Goal: Task Accomplishment & Management: Manage account settings

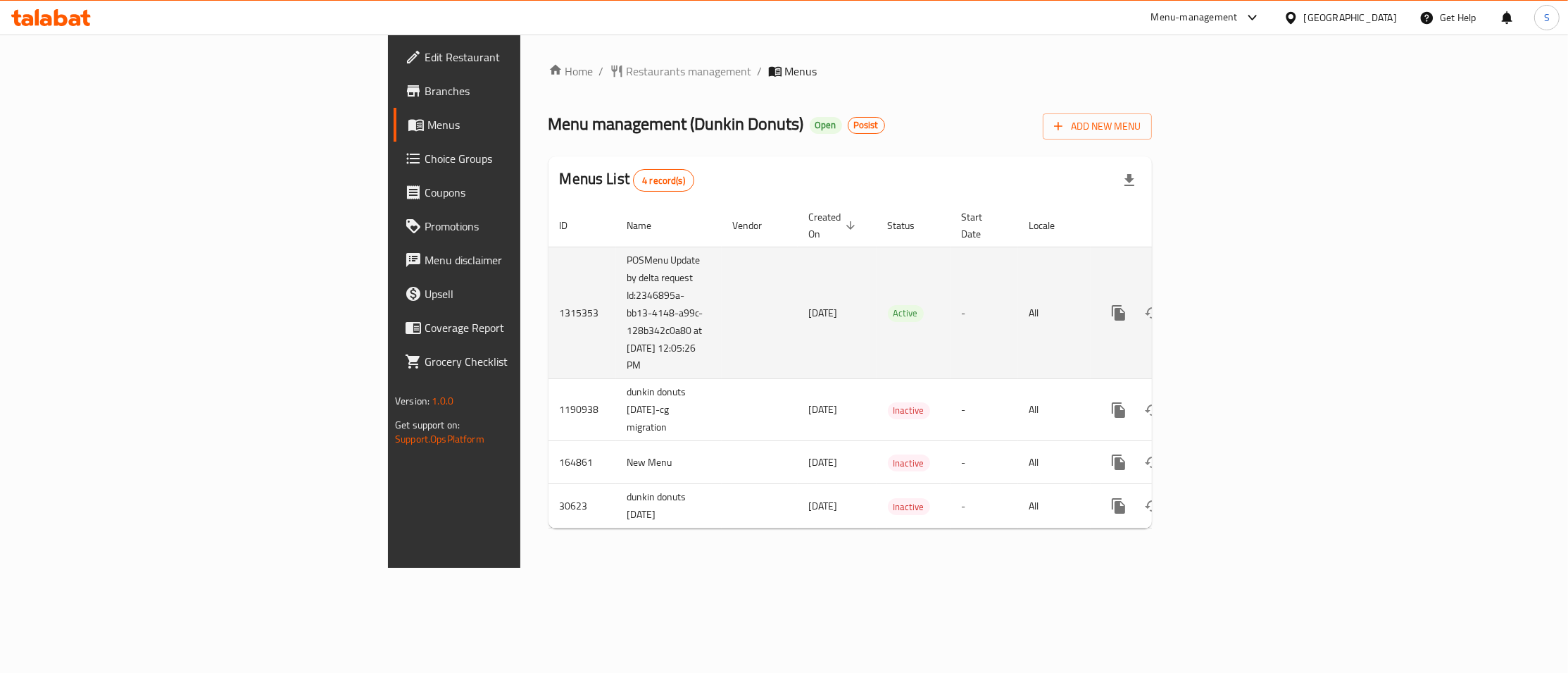
click at [995, 284] on td "-" at bounding box center [985, 312] width 67 height 132
click at [1229, 304] on icon "enhanced table" at bounding box center [1220, 312] width 17 height 17
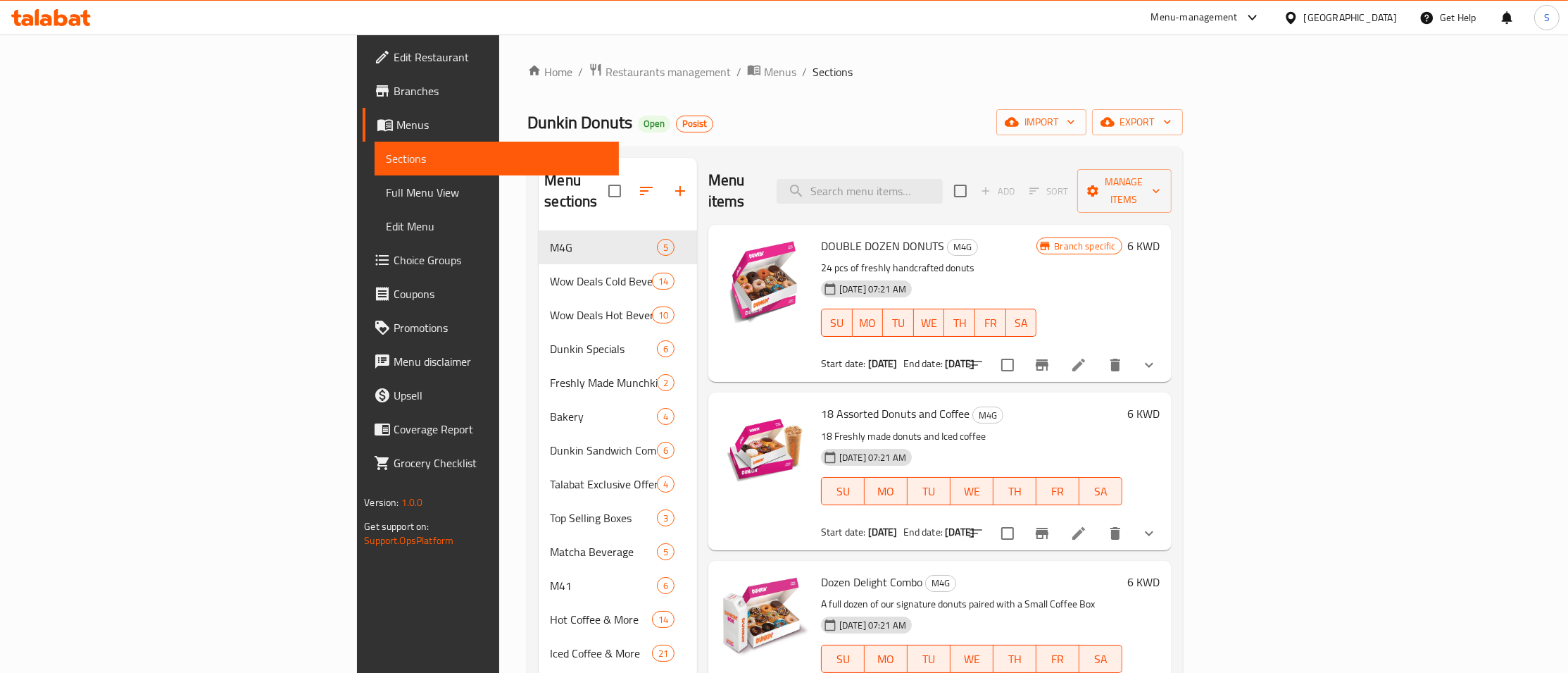
click at [1160, 236] on h6 "6 KWD" at bounding box center [1144, 246] width 33 height 20
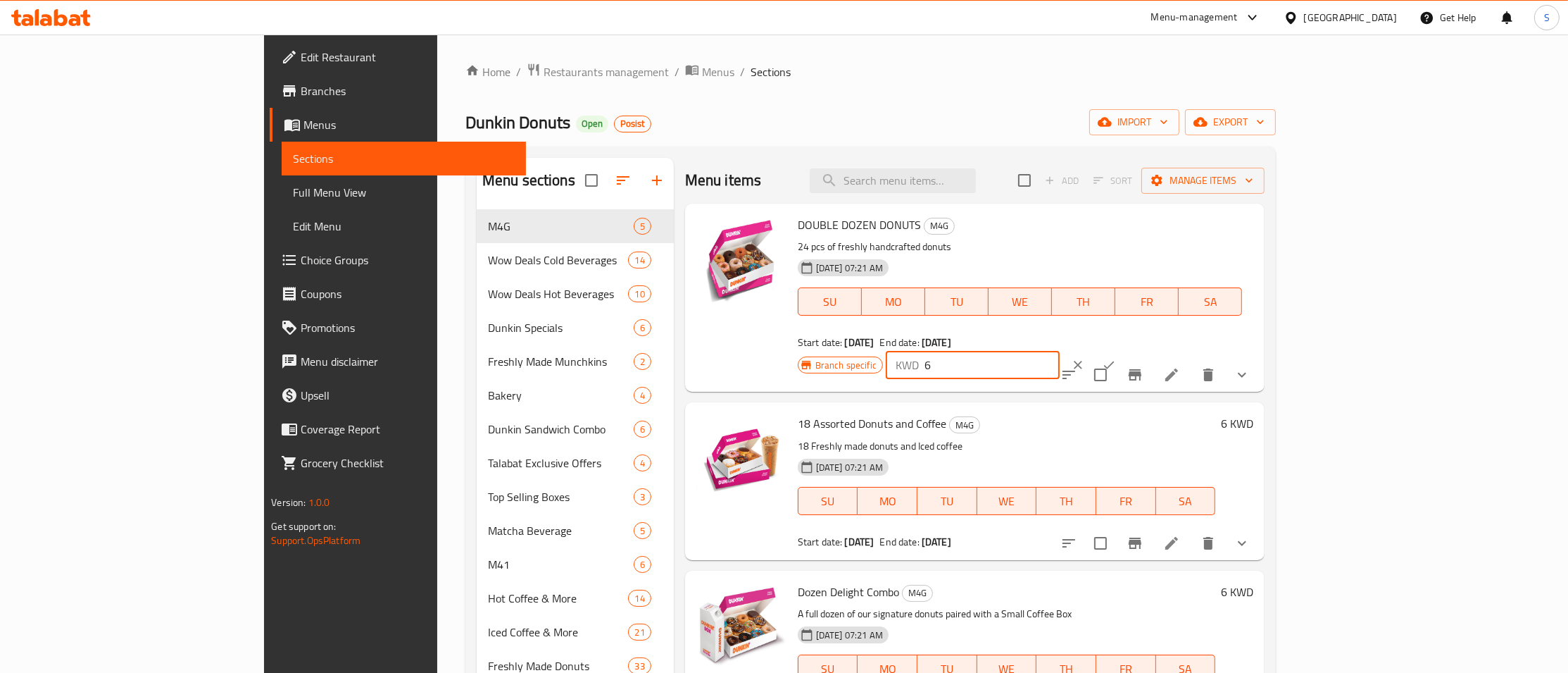
drag, startPoint x: 1262, startPoint y: 246, endPoint x: 1140, endPoint y: 258, distance: 122.6
click at [1060, 351] on input "6" at bounding box center [992, 365] width 136 height 28
paste input "12"
type input "12"
click at [1116, 358] on icon "ok" at bounding box center [1109, 365] width 14 height 14
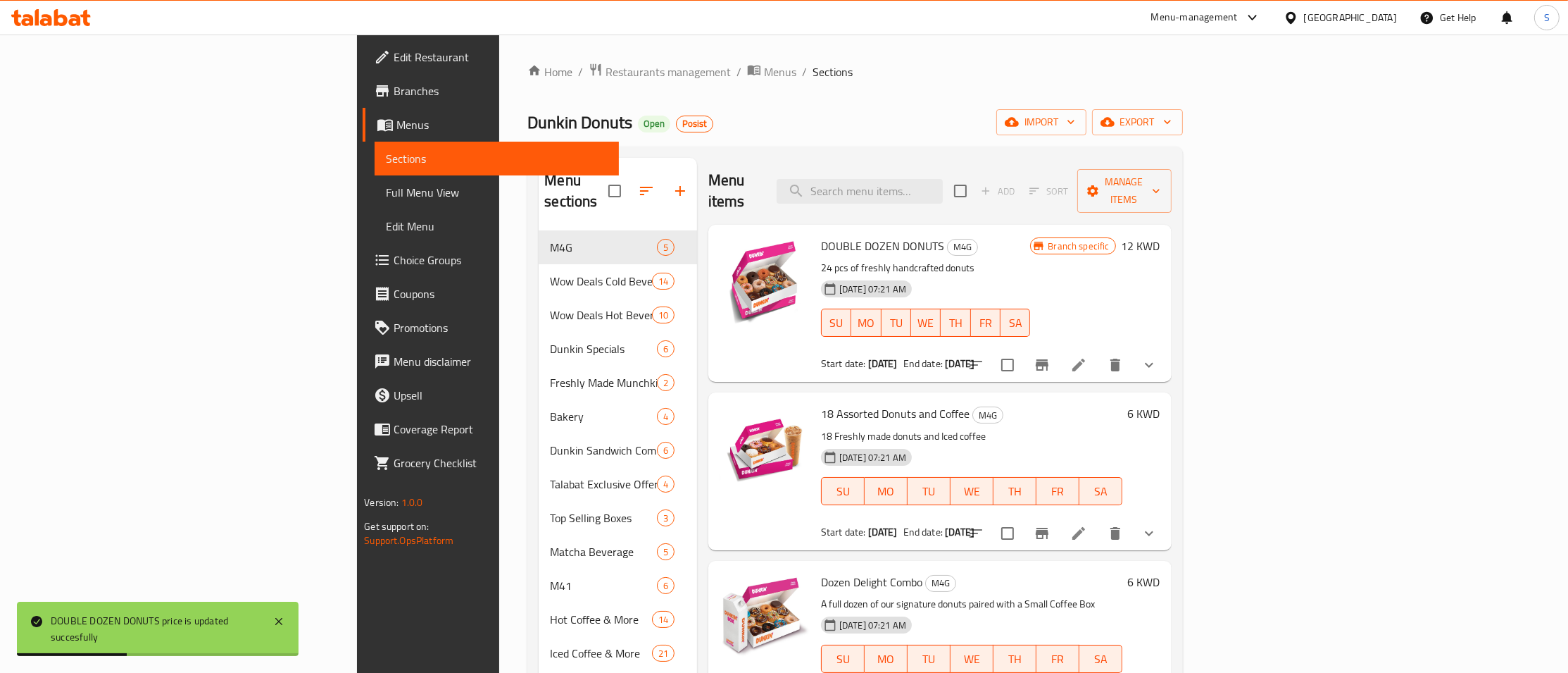
click at [934, 98] on div "Home / Restaurants management / Menus / Sections Dunkin Donuts Open Posist impo…" at bounding box center [854, 510] width 655 height 895
click at [1160, 403] on h6 "6 KWD" at bounding box center [1144, 413] width 33 height 20
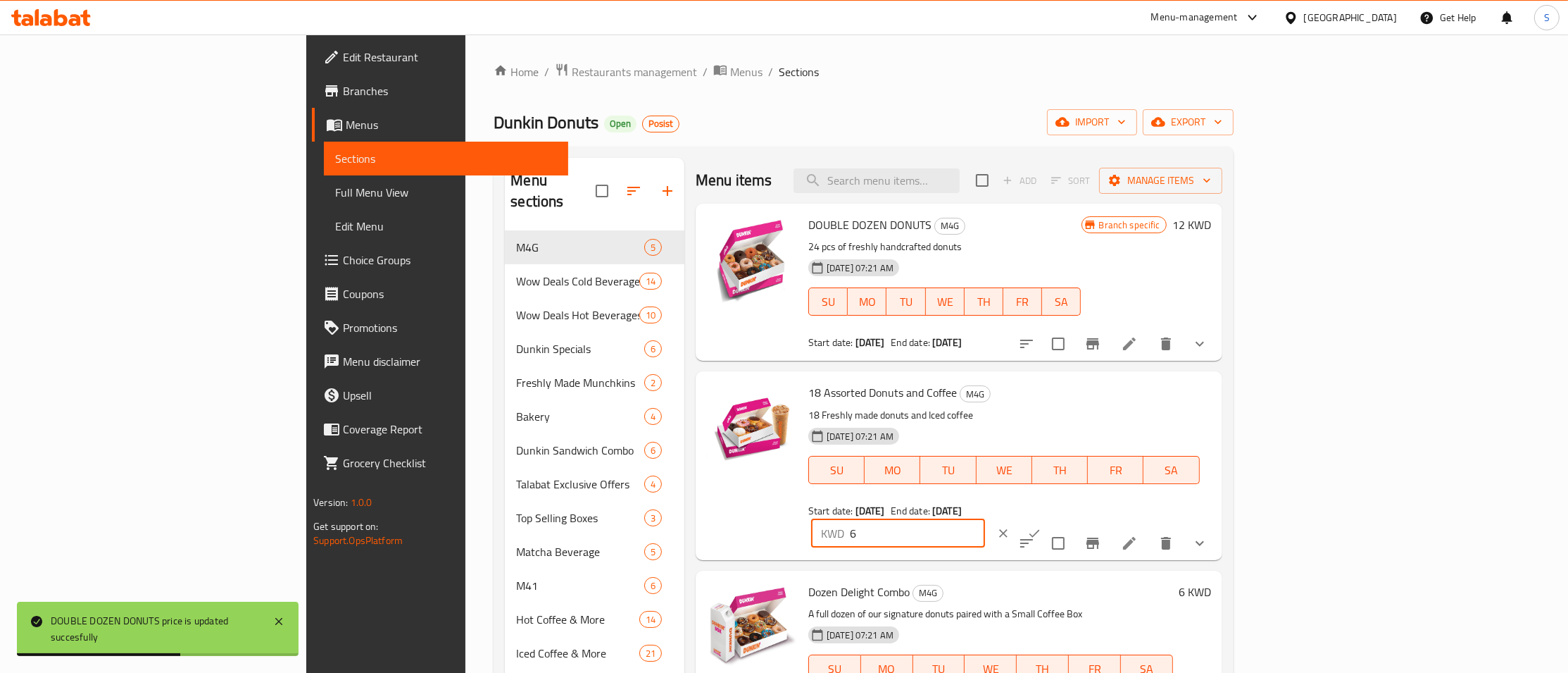
drag, startPoint x: 1335, startPoint y: 404, endPoint x: 1236, endPoint y: 422, distance: 100.6
click at [986, 520] on input "6" at bounding box center [917, 534] width 136 height 28
paste input "10.75"
type input "10.75"
click at [1041, 527] on icon "ok" at bounding box center [1034, 534] width 14 height 14
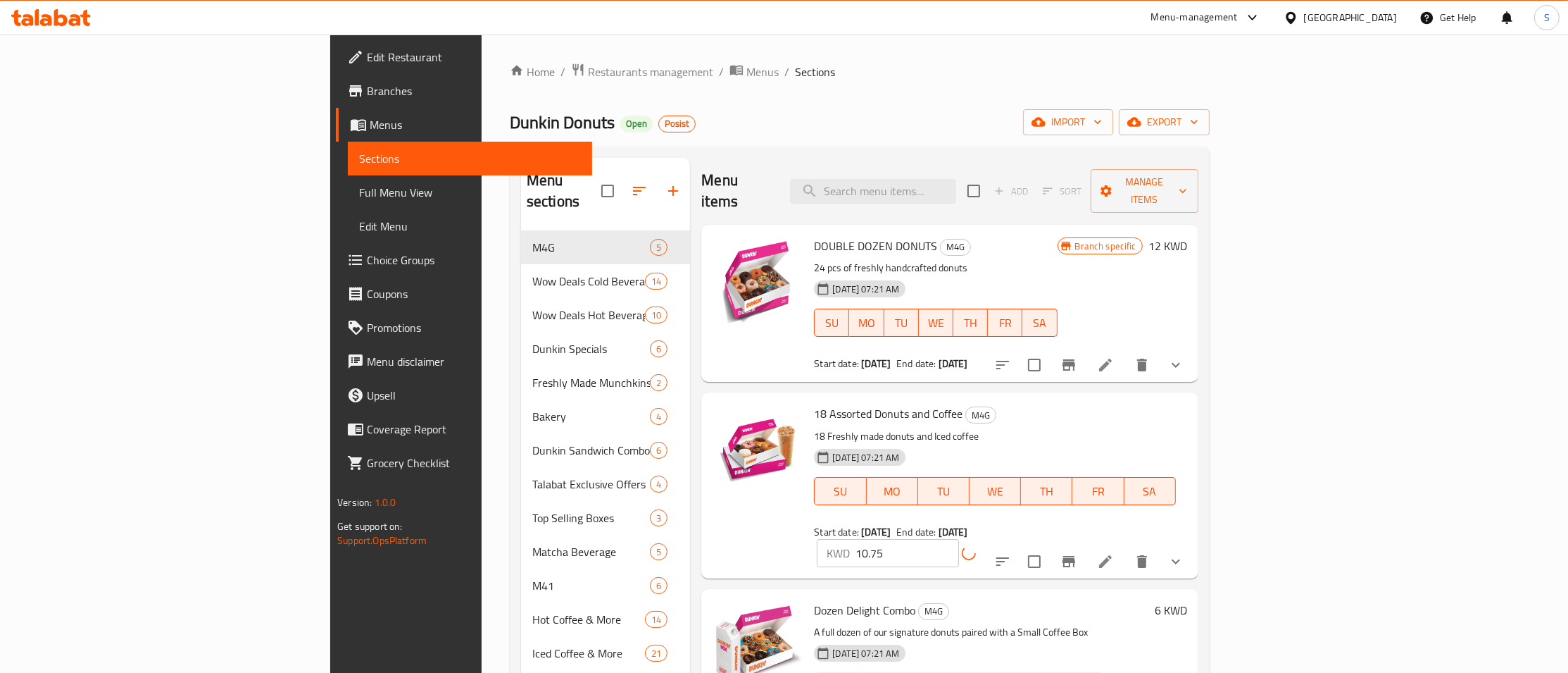
click at [1115, 82] on div "Home / Restaurants management / Menus / Sections Dunkin Donuts Open Posist impo…" at bounding box center [860, 510] width 700 height 895
click at [1188, 600] on h6 "6 KWD" at bounding box center [1171, 610] width 33 height 20
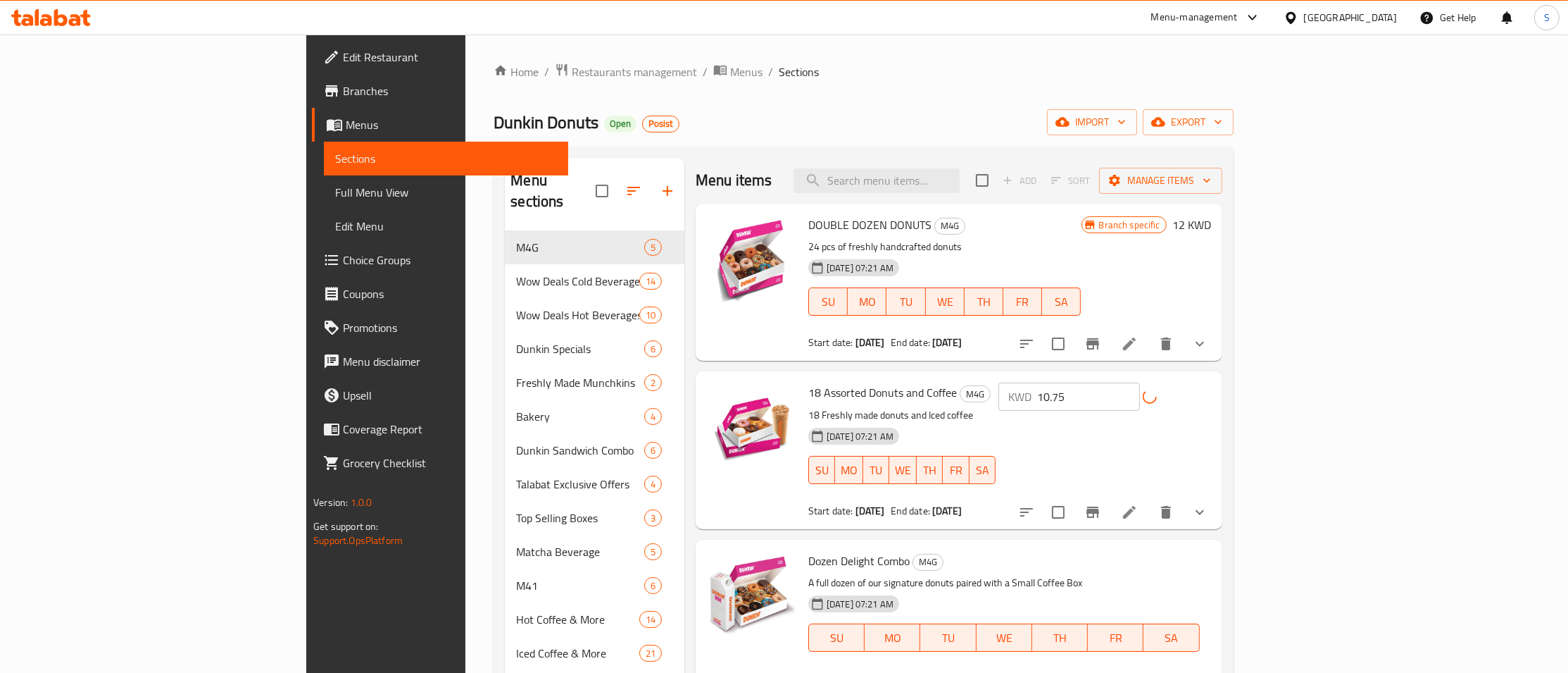
drag, startPoint x: 1365, startPoint y: 569, endPoint x: 1208, endPoint y: 587, distance: 158.0
paste input "10.5"
type input "10.5"
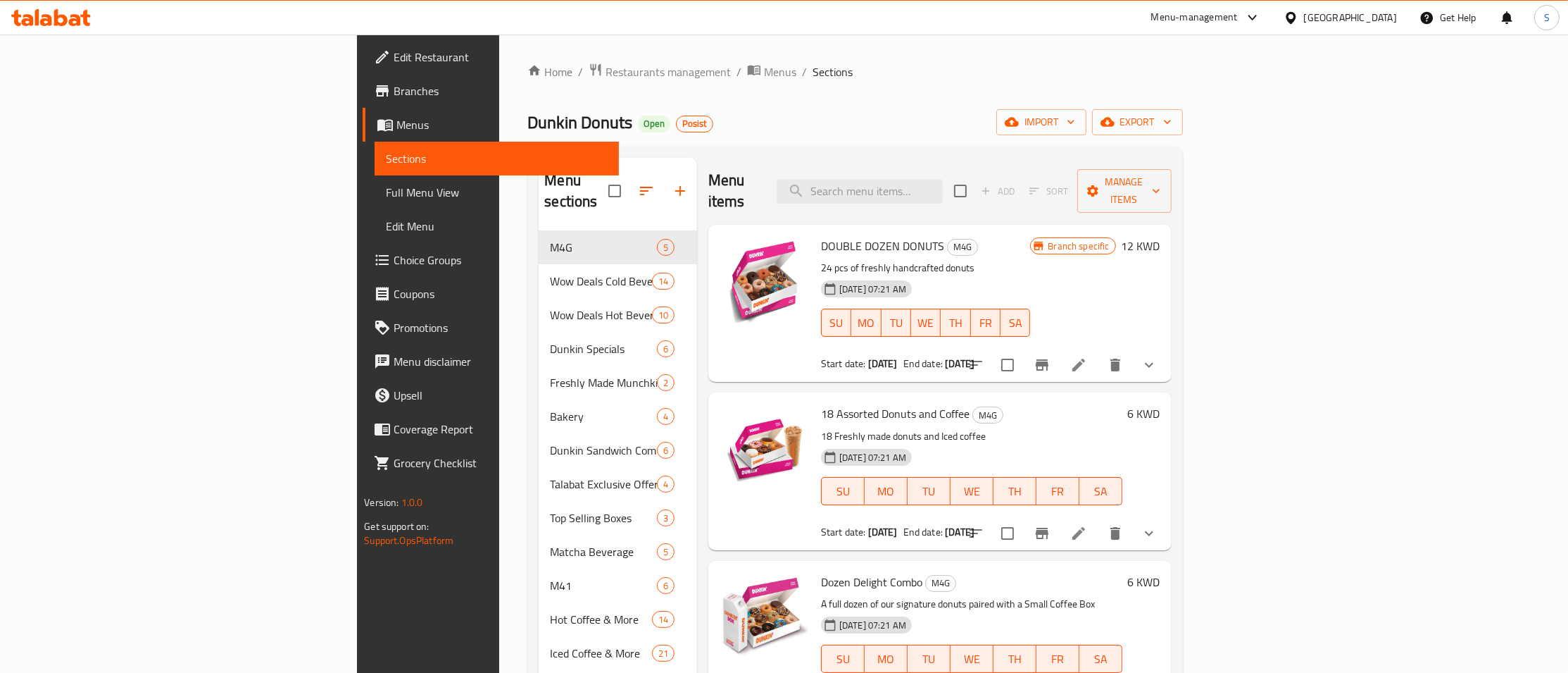
scroll to position [108, 0]
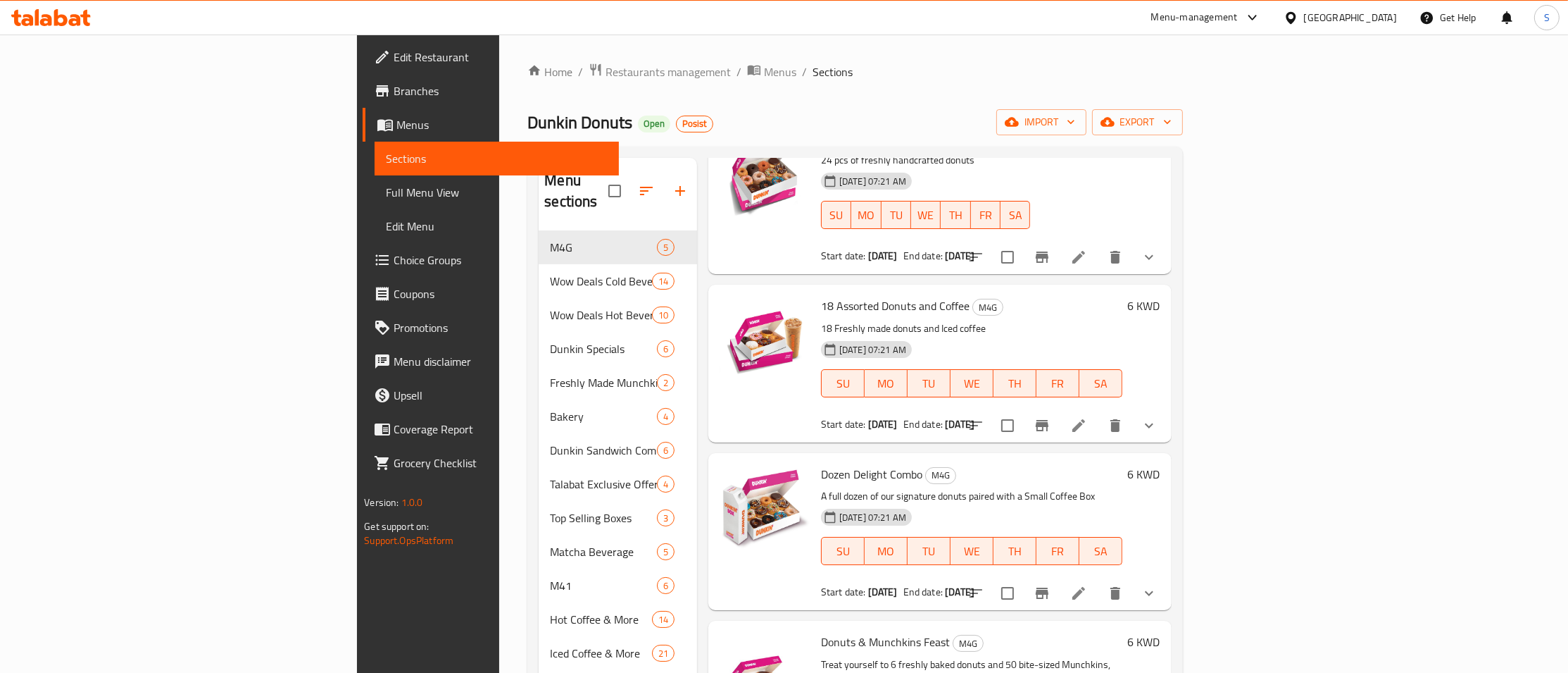
drag, startPoint x: 1055, startPoint y: 90, endPoint x: 1496, endPoint y: 279, distance: 479.8
click at [1054, 90] on div "Home / Restaurants management / Menus / Sections Dunkin Donuts Open Posist impo…" at bounding box center [854, 510] width 655 height 895
click at [1160, 296] on h6 "6 KWD" at bounding box center [1144, 306] width 33 height 20
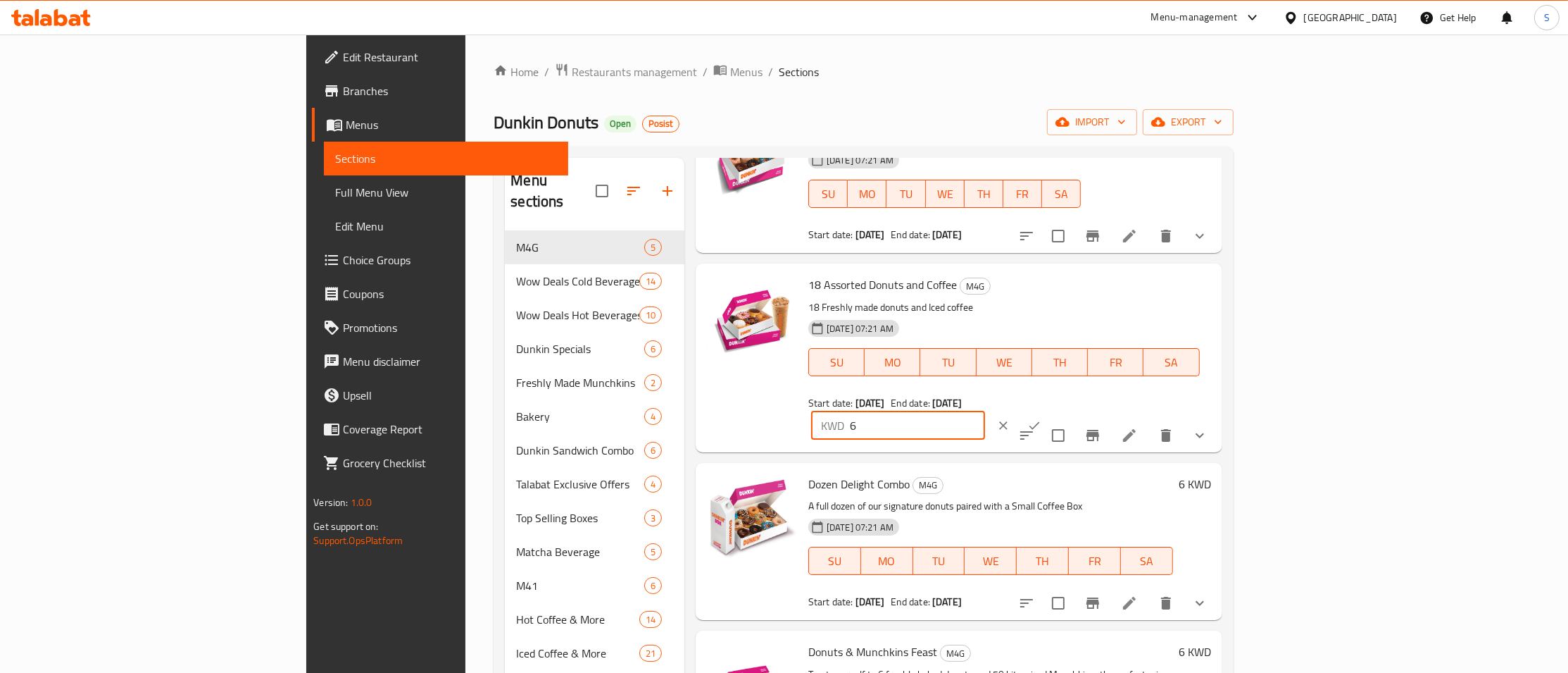
drag, startPoint x: 1318, startPoint y: 289, endPoint x: 1178, endPoint y: 308, distance: 141.3
click at [986, 411] on input "6" at bounding box center [917, 426] width 136 height 28
paste input "10.75"
type input "10.75"
click at [1041, 419] on icon "ok" at bounding box center [1034, 426] width 14 height 14
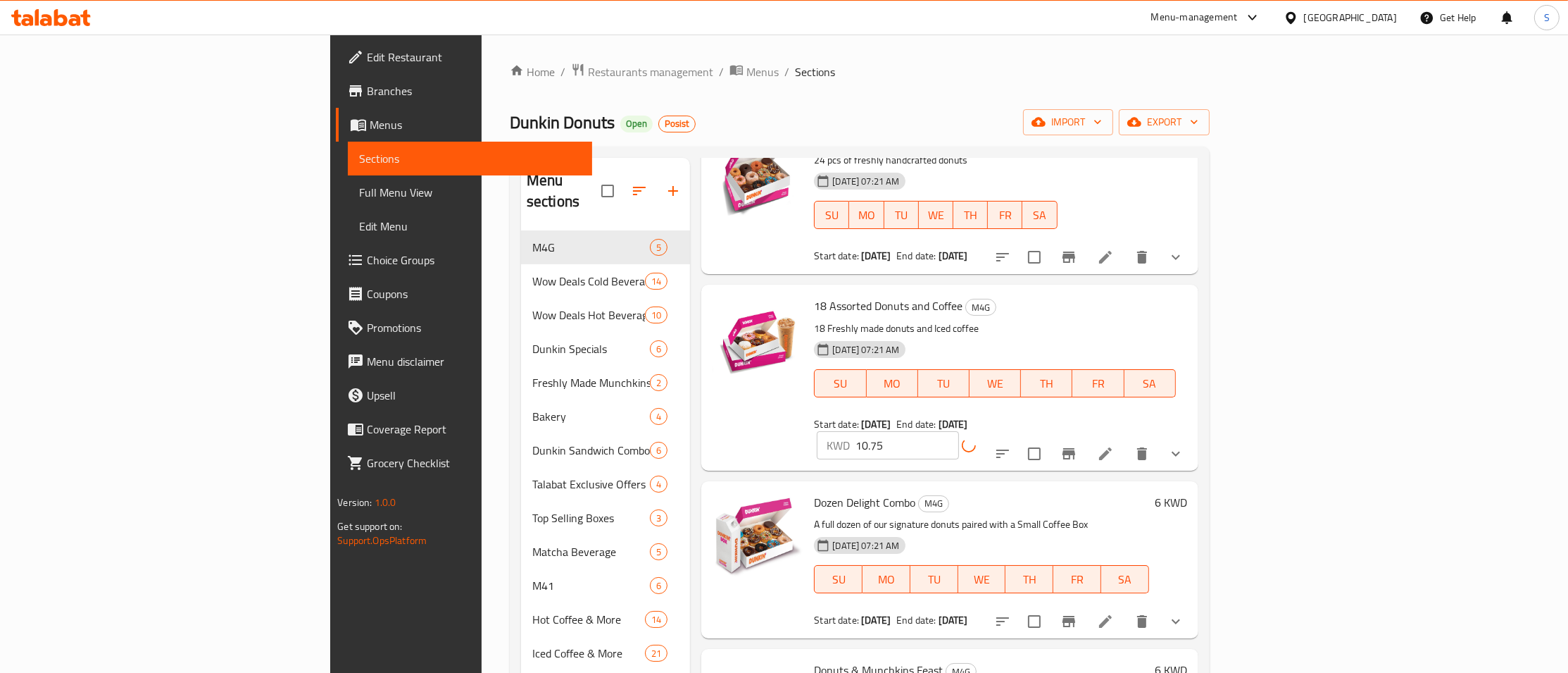
scroll to position [0, 0]
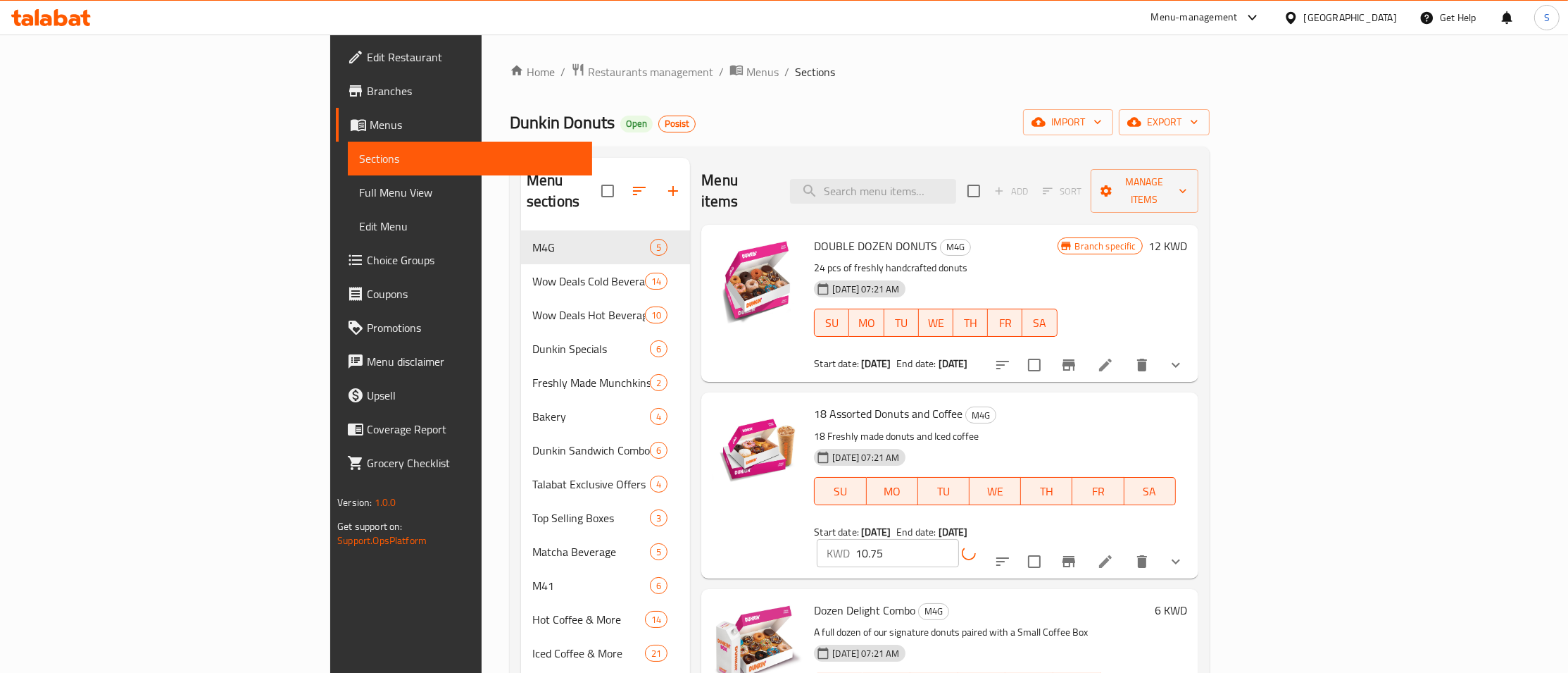
click at [1188, 600] on h6 "6 KWD" at bounding box center [1171, 610] width 33 height 20
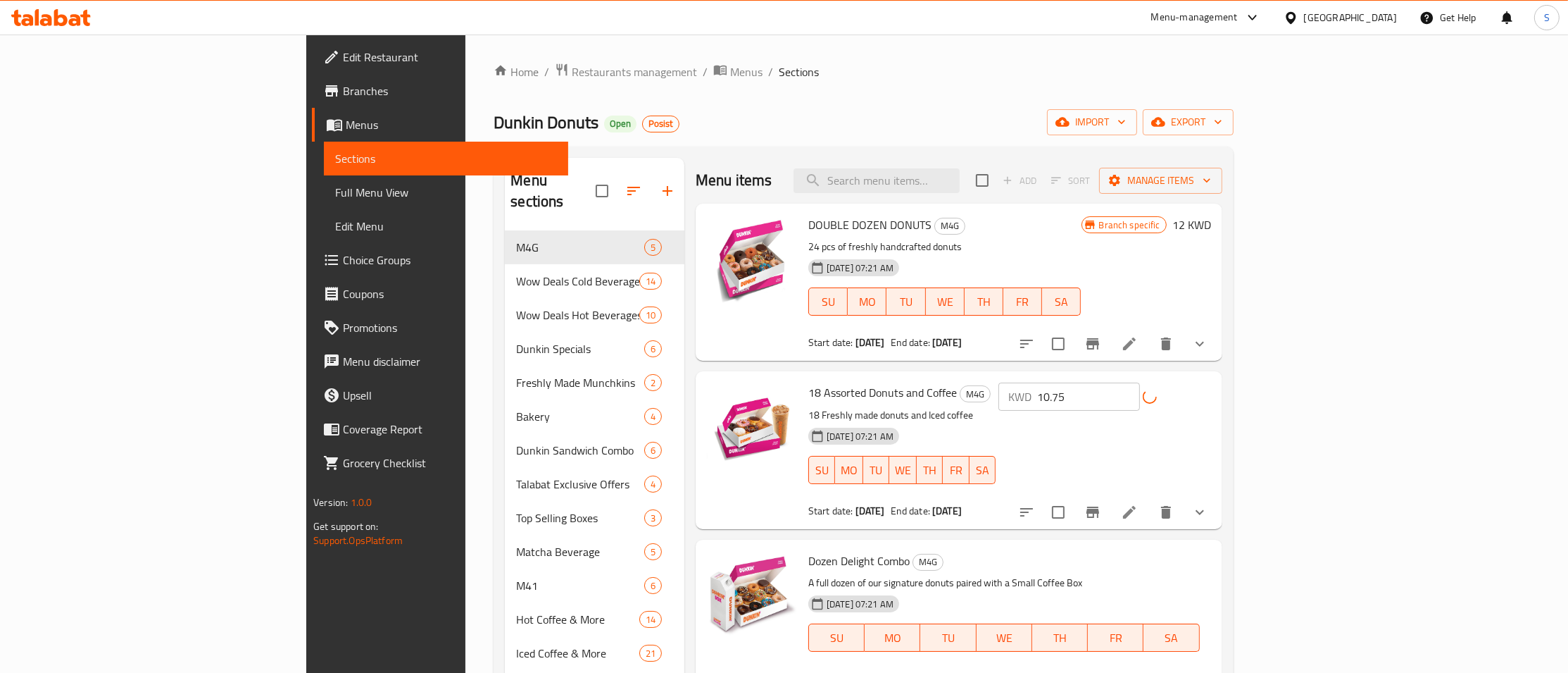
drag, startPoint x: 1319, startPoint y: 575, endPoint x: 1102, endPoint y: 591, distance: 217.6
type input "10.5"
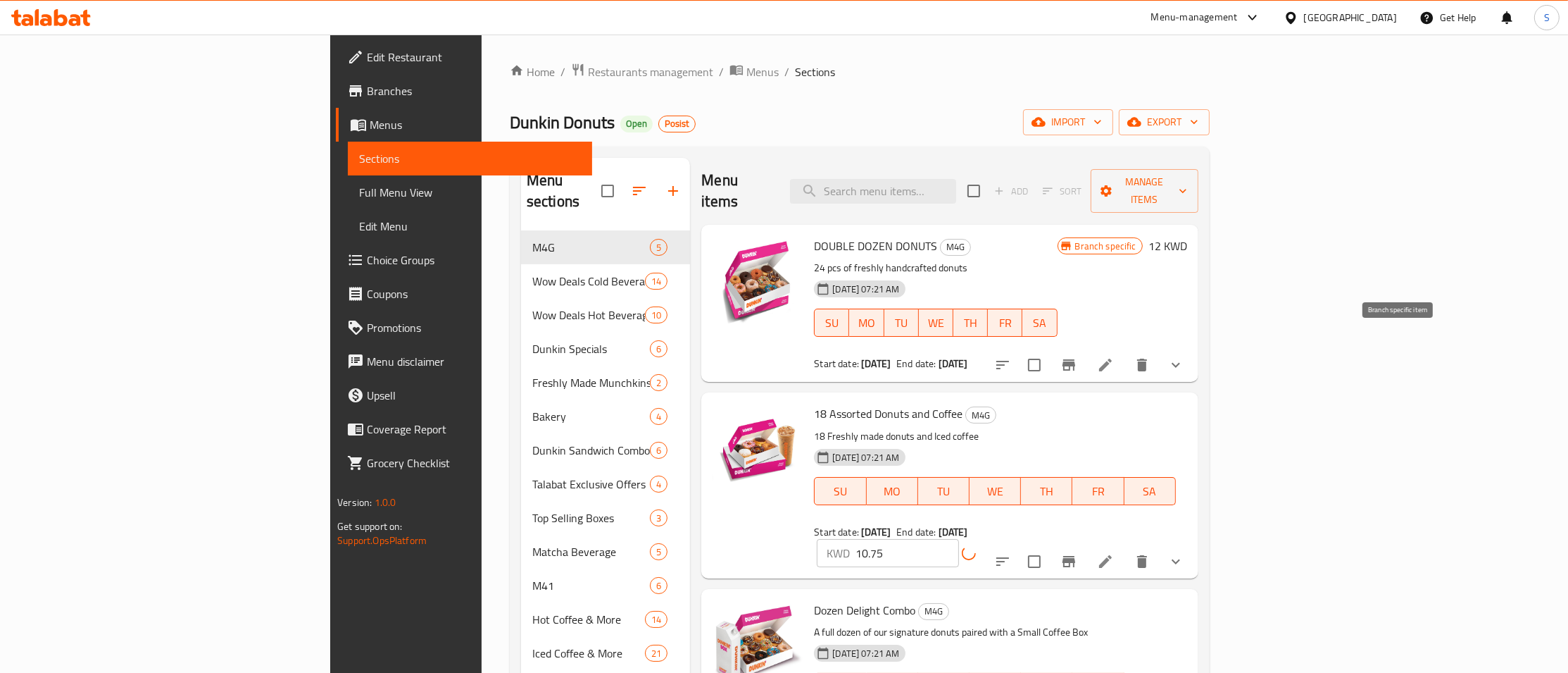
click at [1075, 359] on icon "Branch-specific-item" at bounding box center [1069, 364] width 12 height 12
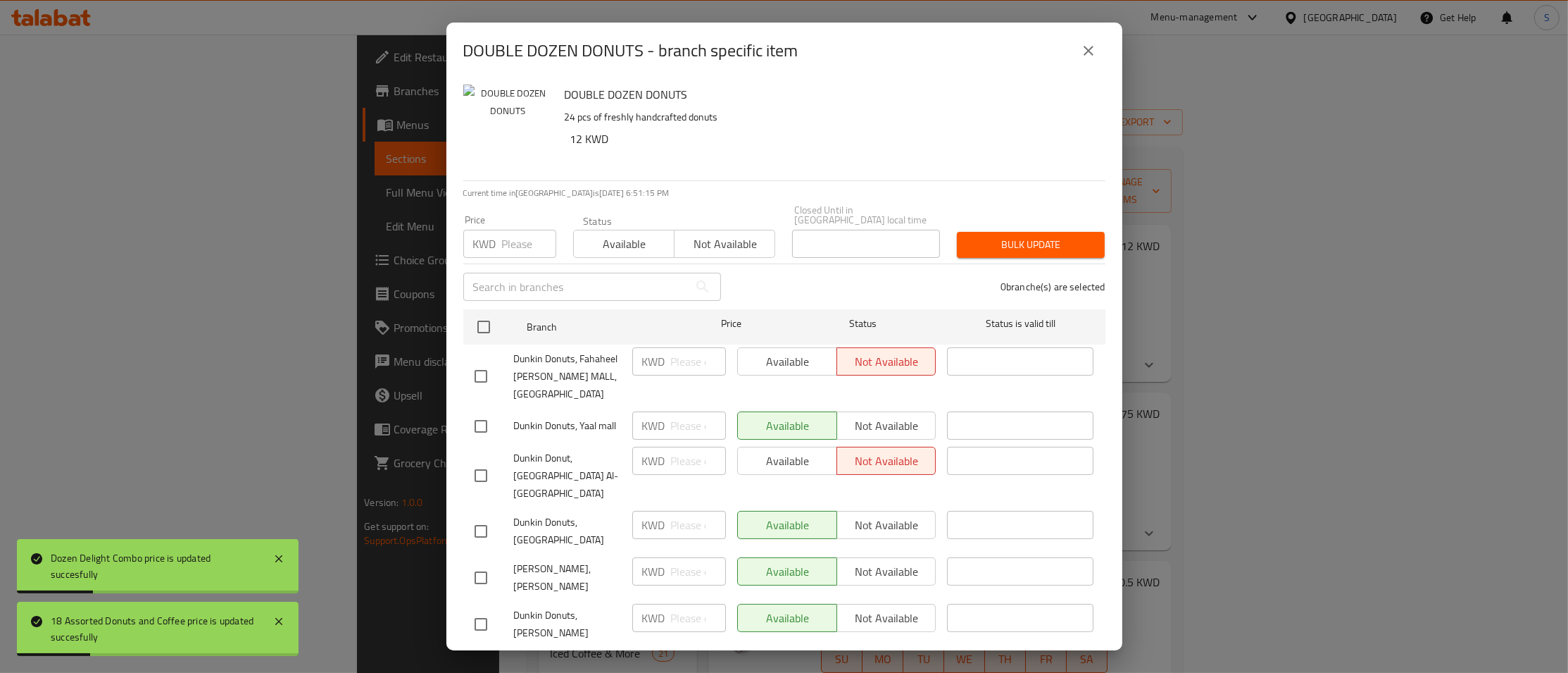
click at [1087, 56] on icon "close" at bounding box center [1088, 51] width 17 height 17
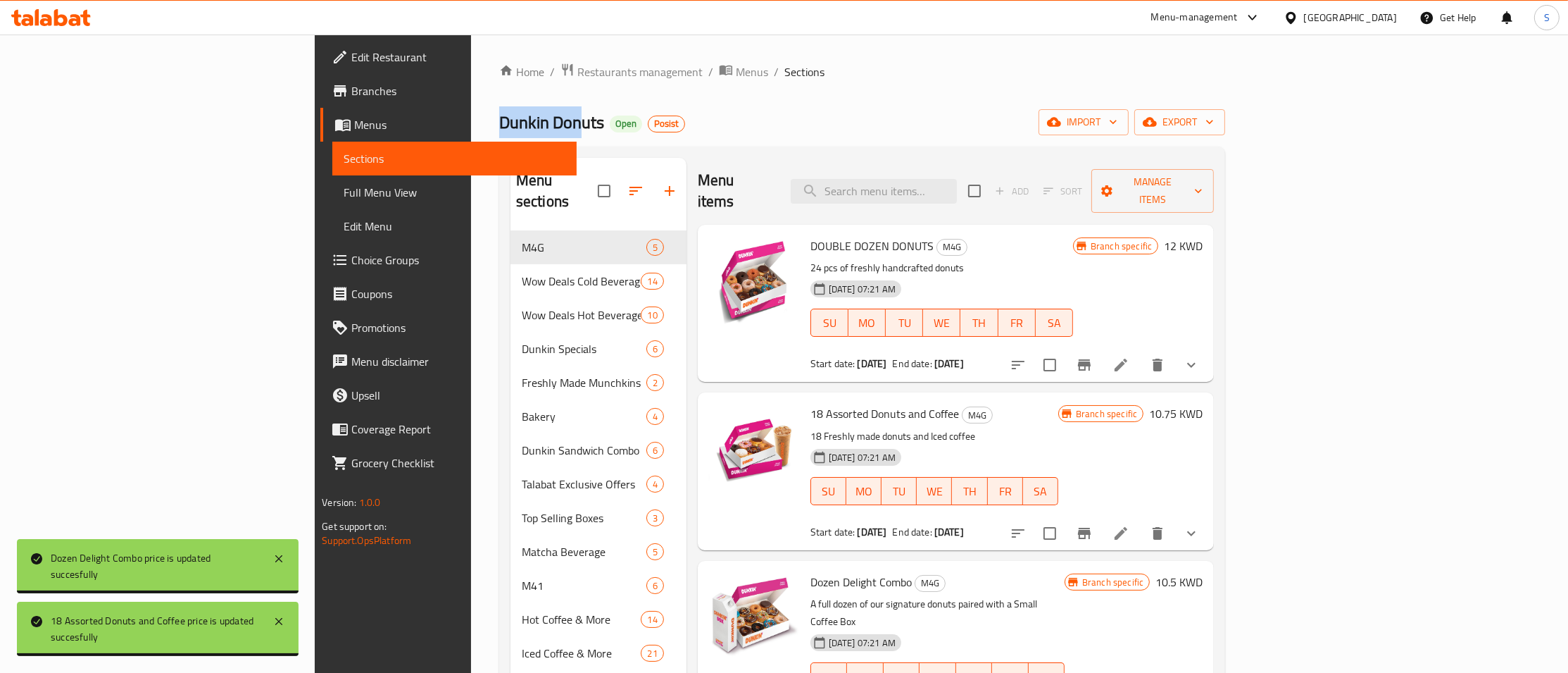
drag, startPoint x: 295, startPoint y: 123, endPoint x: 380, endPoint y: 129, distance: 85.2
click at [499, 129] on span "Dunkin Donuts" at bounding box center [551, 122] width 105 height 32
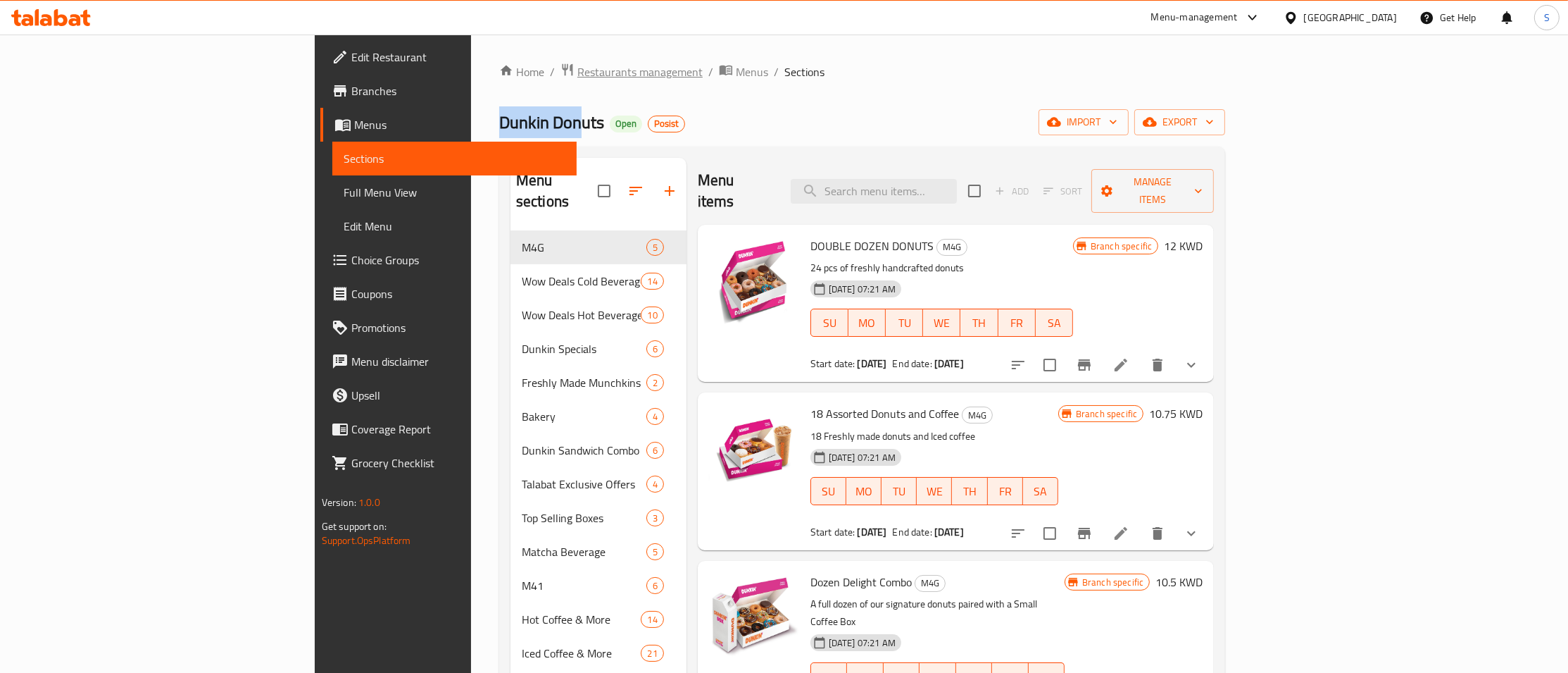
copy span "[PERSON_NAME]"
click at [578, 74] on span "Restaurants management" at bounding box center [640, 72] width 125 height 17
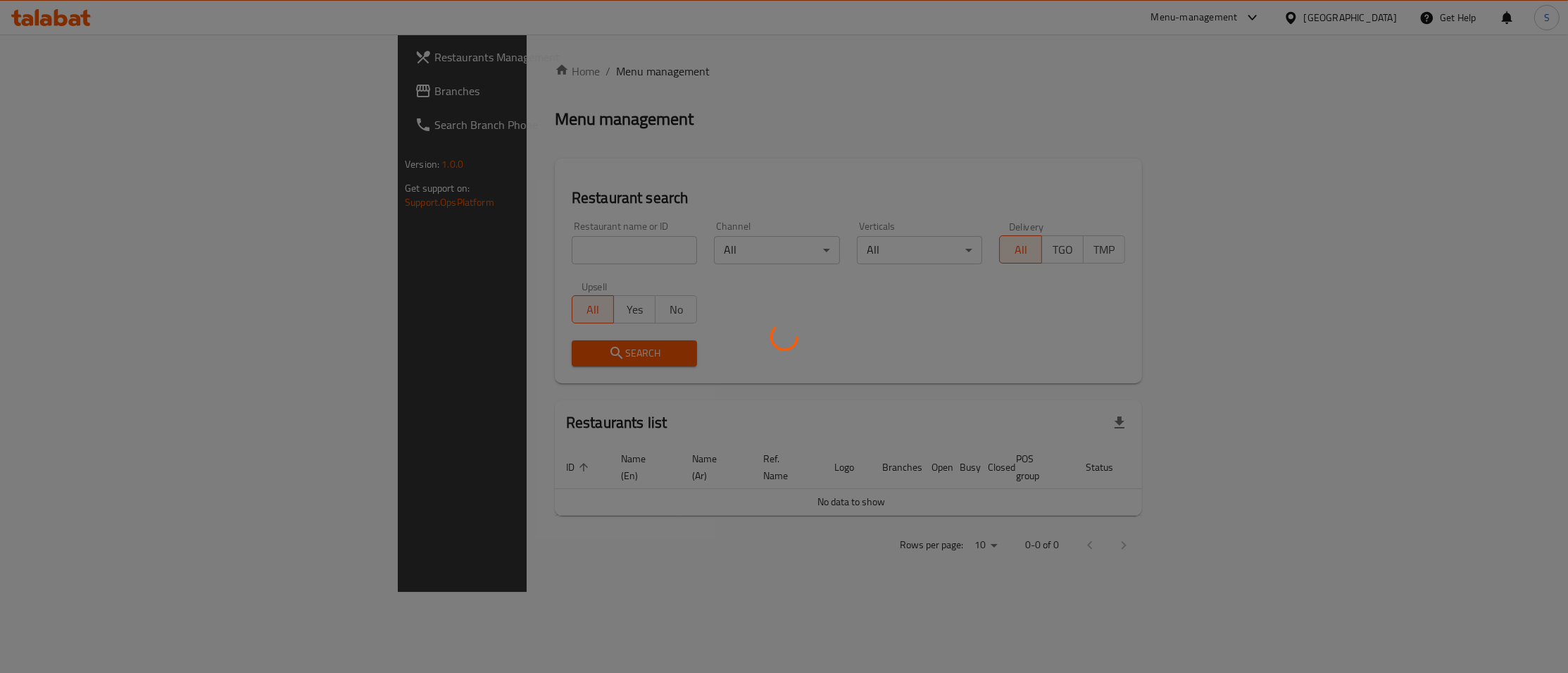
click at [490, 254] on div at bounding box center [784, 336] width 1568 height 673
click at [469, 251] on div at bounding box center [784, 336] width 1568 height 673
click at [449, 250] on div at bounding box center [784, 336] width 1568 height 673
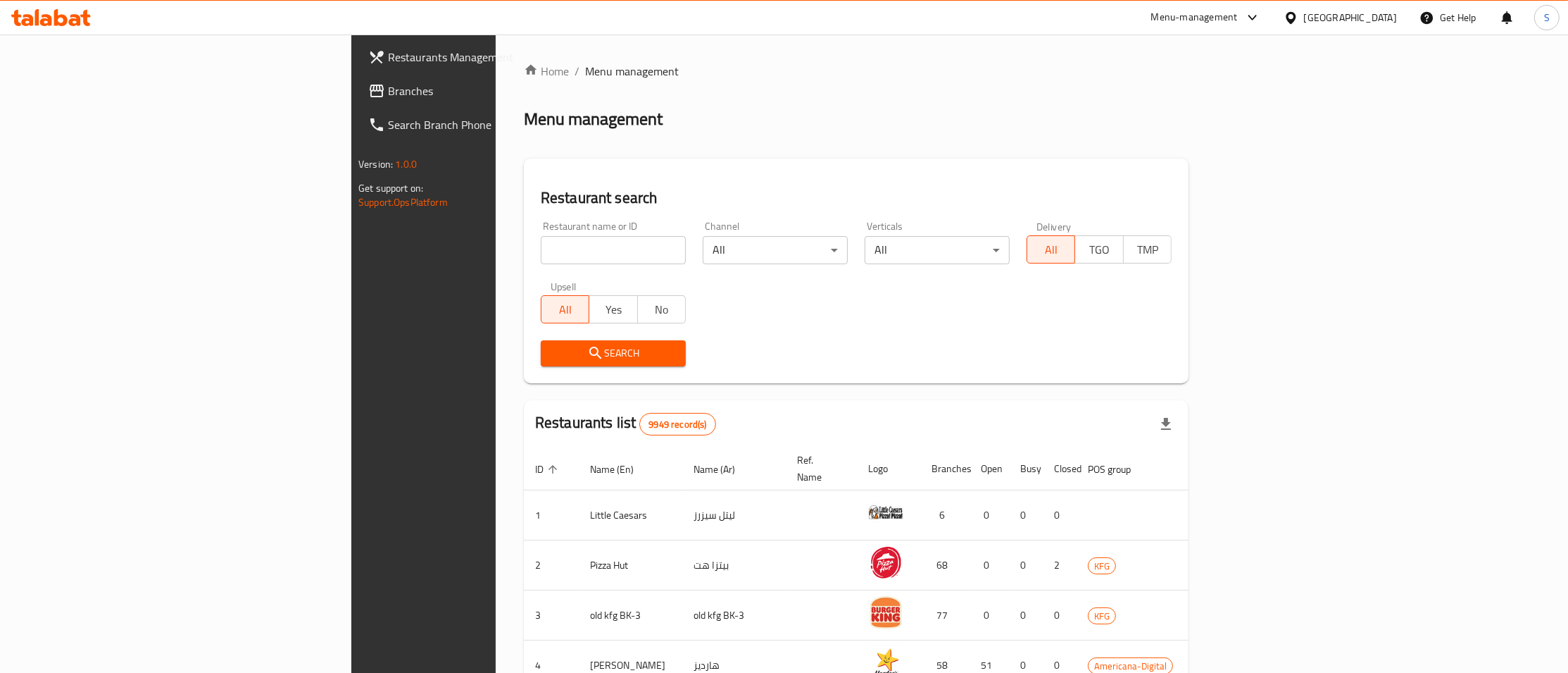
click at [524, 242] on div "Home / Menu management Menu management Restaurant search Restaurant name or ID …" at bounding box center [856, 551] width 665 height 975
click at [541, 254] on input "search" at bounding box center [613, 250] width 145 height 28
paste input "[PERSON_NAME]"
type input "[PERSON_NAME]"
click button "Search" at bounding box center [613, 353] width 145 height 26
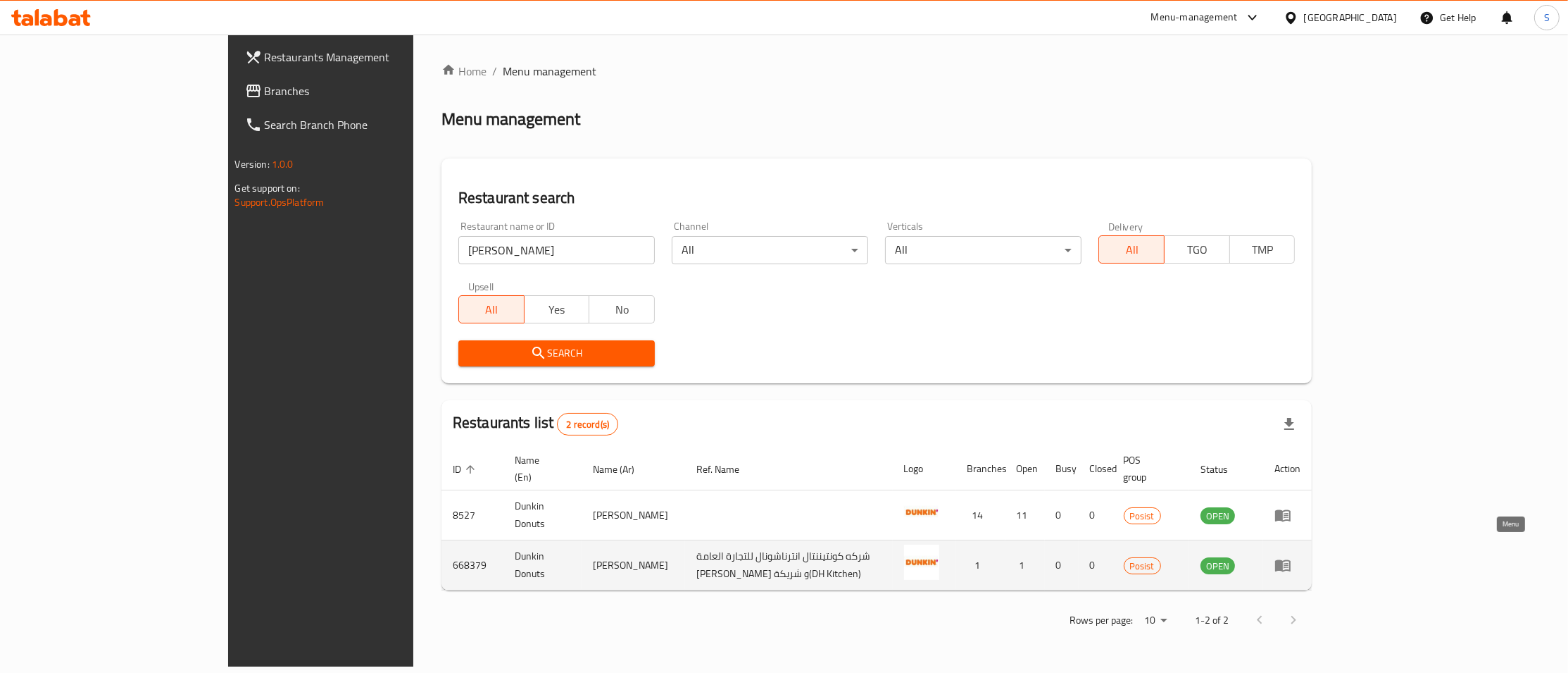
click at [1301, 557] on link "enhanced table" at bounding box center [1287, 565] width 26 height 17
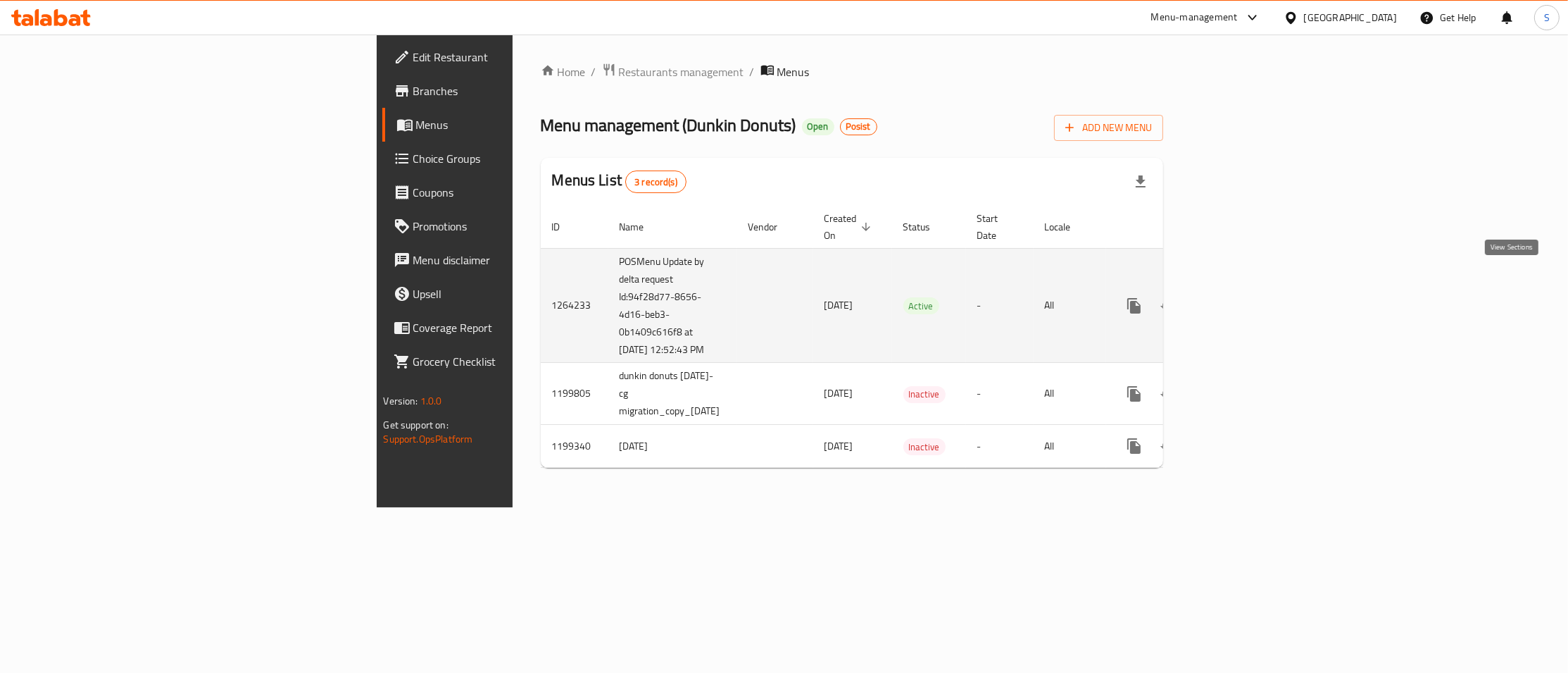
click at [1244, 297] on icon "enhanced table" at bounding box center [1236, 305] width 17 height 17
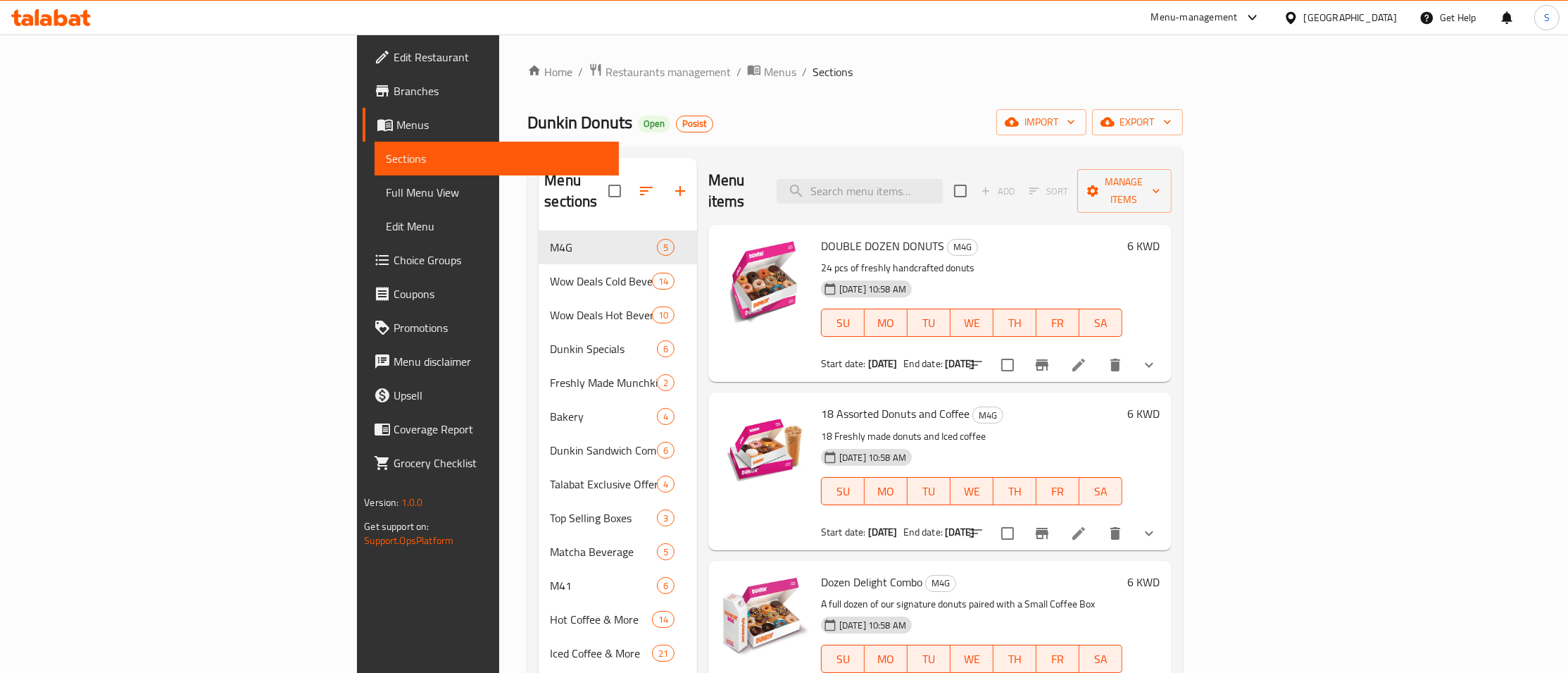
click at [993, 129] on div "Dunkin Donuts Open Posist import export" at bounding box center [854, 121] width 655 height 26
click at [1160, 236] on h6 "6 KWD" at bounding box center [1144, 246] width 33 height 20
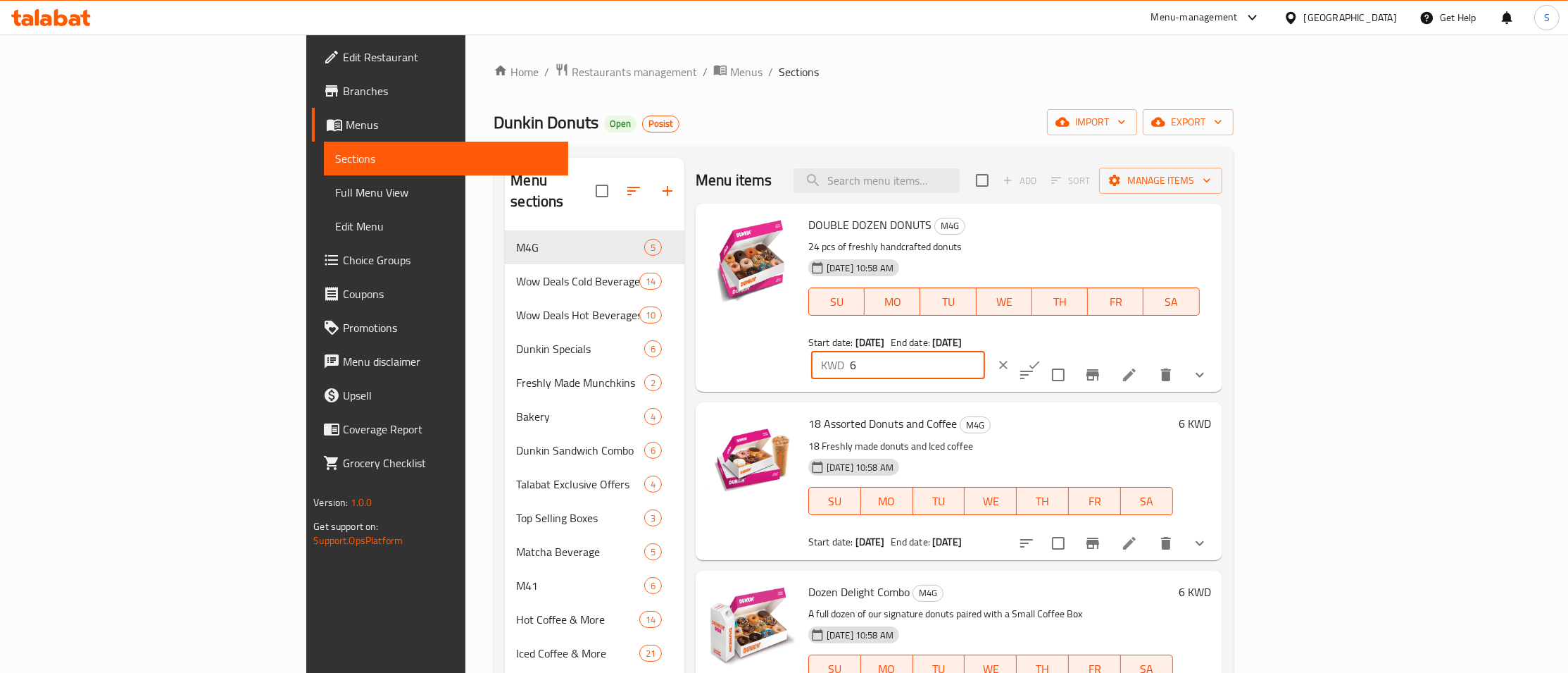
drag, startPoint x: 1180, startPoint y: 258, endPoint x: 1119, endPoint y: 266, distance: 61.5
click at [986, 351] on input "6" at bounding box center [917, 365] width 136 height 28
paste input "12"
type input "12"
click at [1050, 349] on button "ok" at bounding box center [1034, 364] width 31 height 31
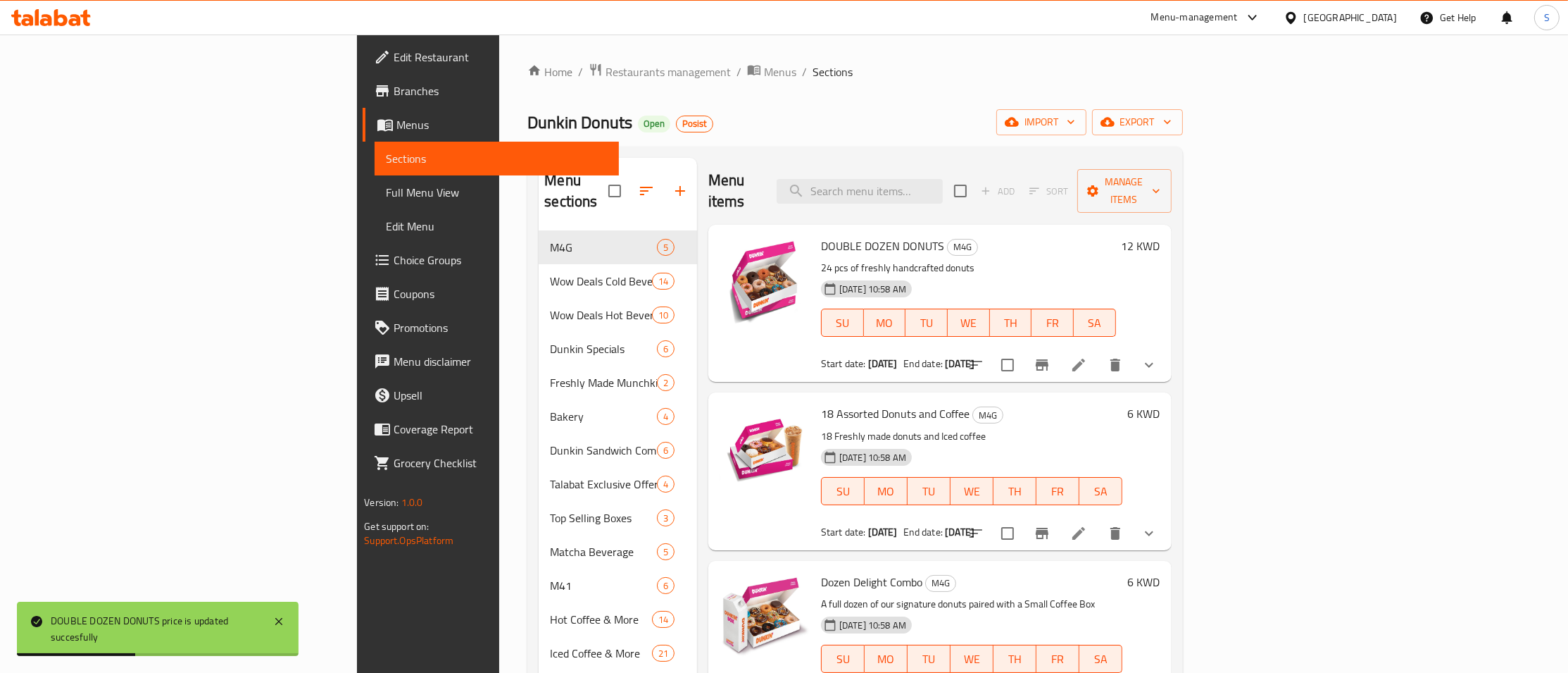
click at [1160, 403] on h6 "6 KWD" at bounding box center [1144, 413] width 33 height 20
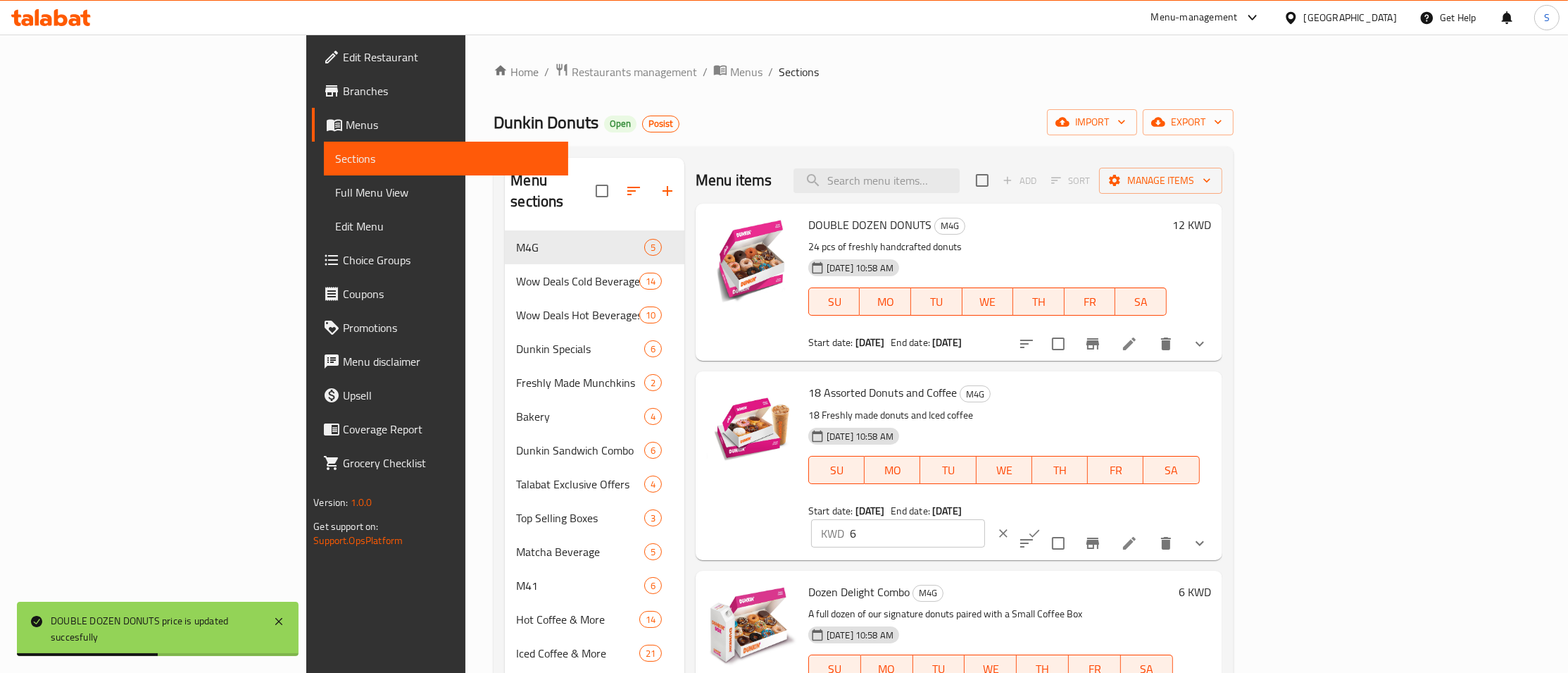
drag, startPoint x: 1229, startPoint y: 403, endPoint x: 1186, endPoint y: 411, distance: 43.7
click at [986, 520] on input "6" at bounding box center [917, 534] width 136 height 28
paste input "10.75"
type input "10.75"
click at [1041, 527] on icon "ok" at bounding box center [1034, 534] width 14 height 14
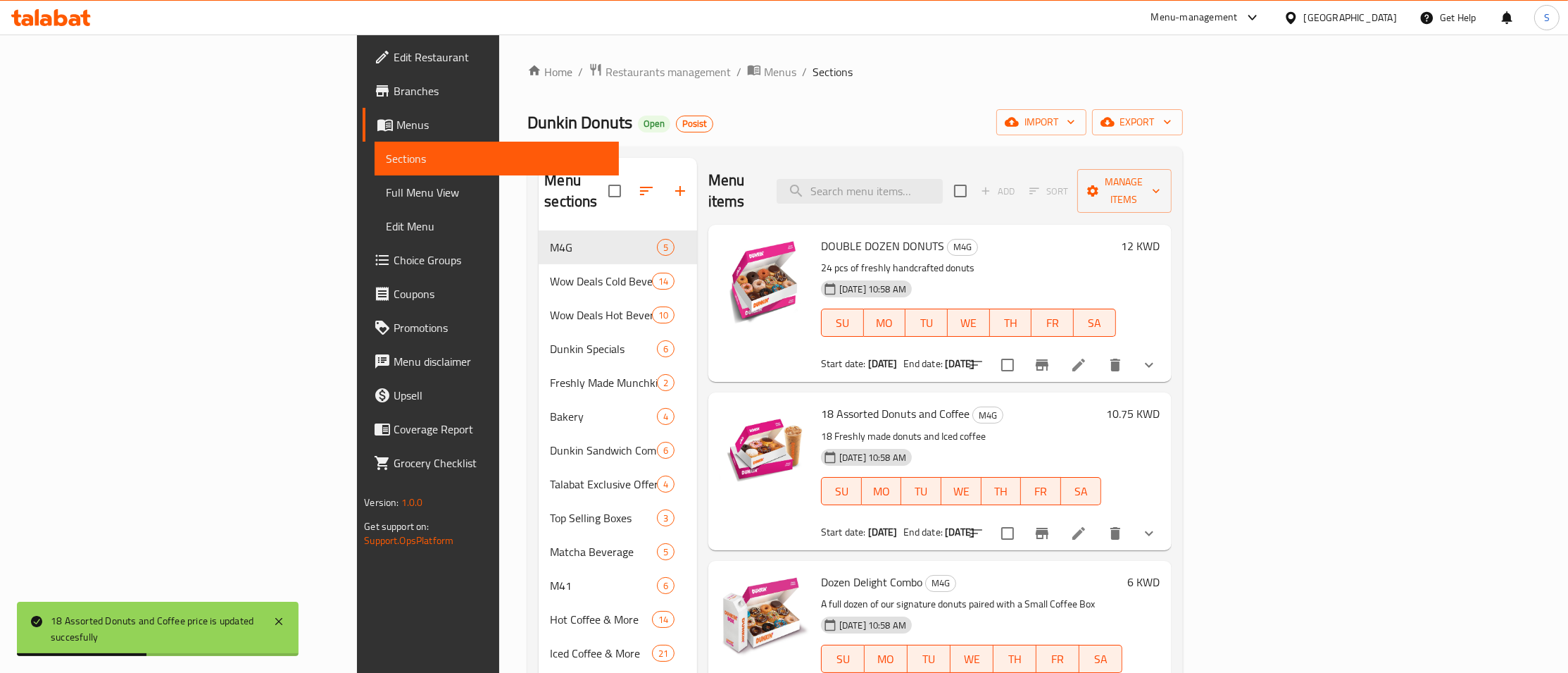
click at [917, 98] on div "Home / Restaurants management / Menus / Sections Dunkin Donuts Open Posist impo…" at bounding box center [854, 493] width 655 height 861
click at [1160, 572] on h6 "6 KWD" at bounding box center [1144, 582] width 33 height 20
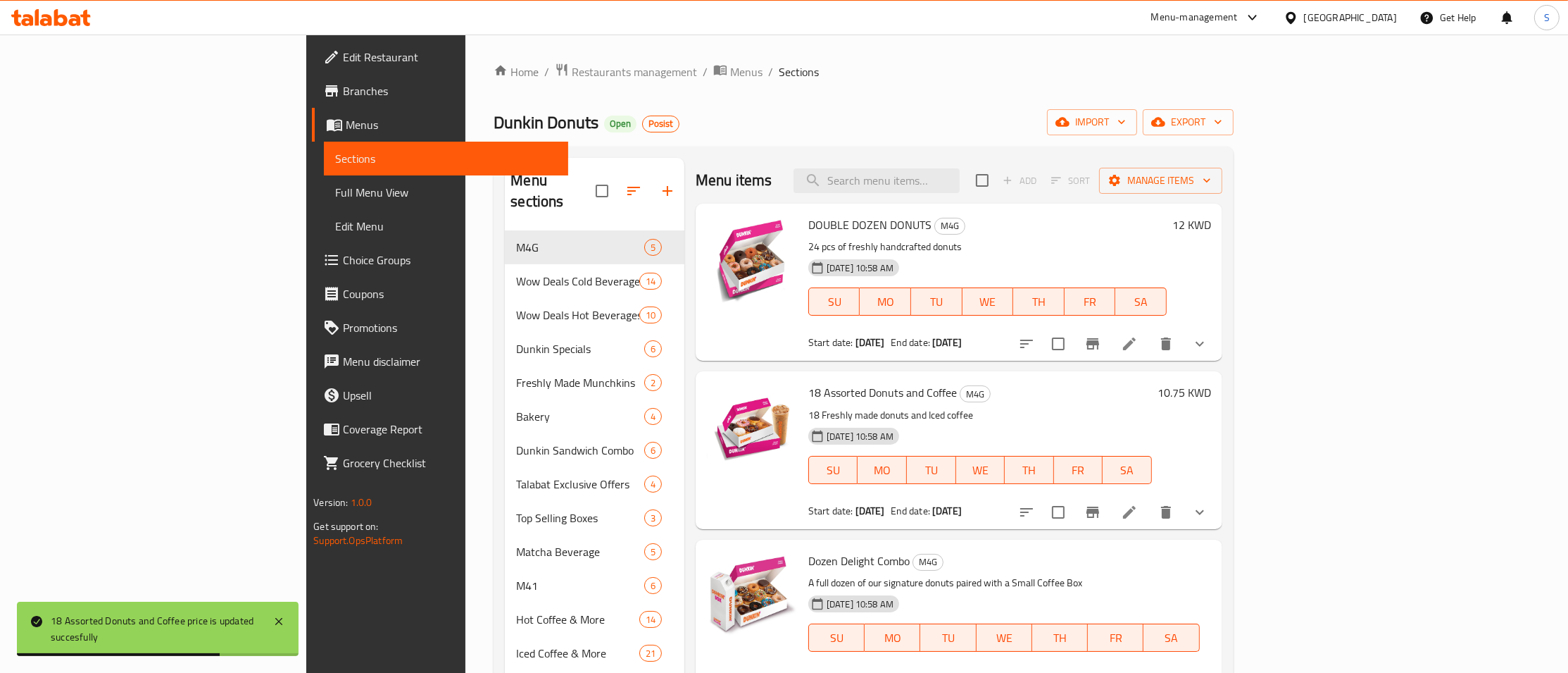
drag, startPoint x: 1439, startPoint y: 567, endPoint x: 1253, endPoint y: 575, distance: 186.2
click at [1217, 575] on div "Dozen Delight Combo M4G A full dozen of our signature donuts paired with a Smal…" at bounding box center [1010, 633] width 414 height 176
drag, startPoint x: 1314, startPoint y: 575, endPoint x: 1236, endPoint y: 591, distance: 79.6
paste input "10.5"
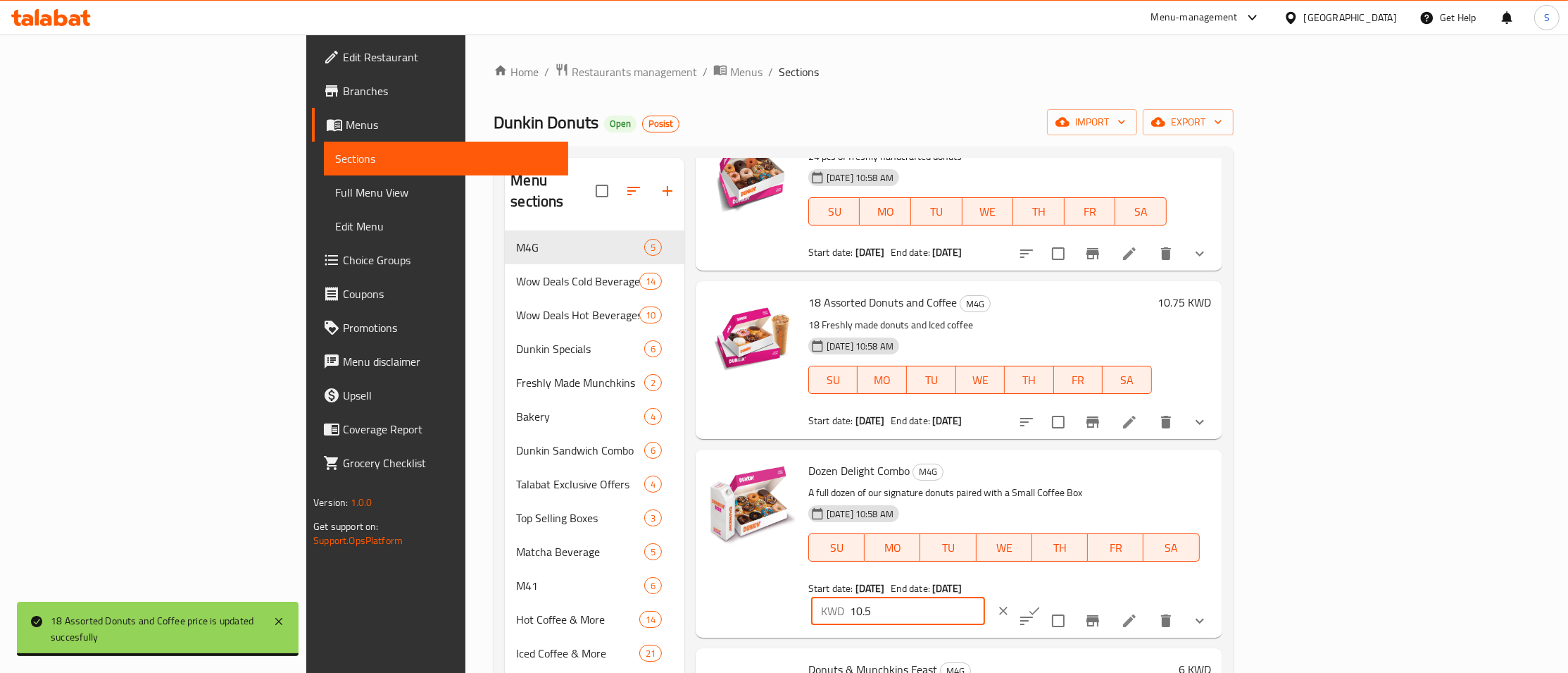
scroll to position [142, 0]
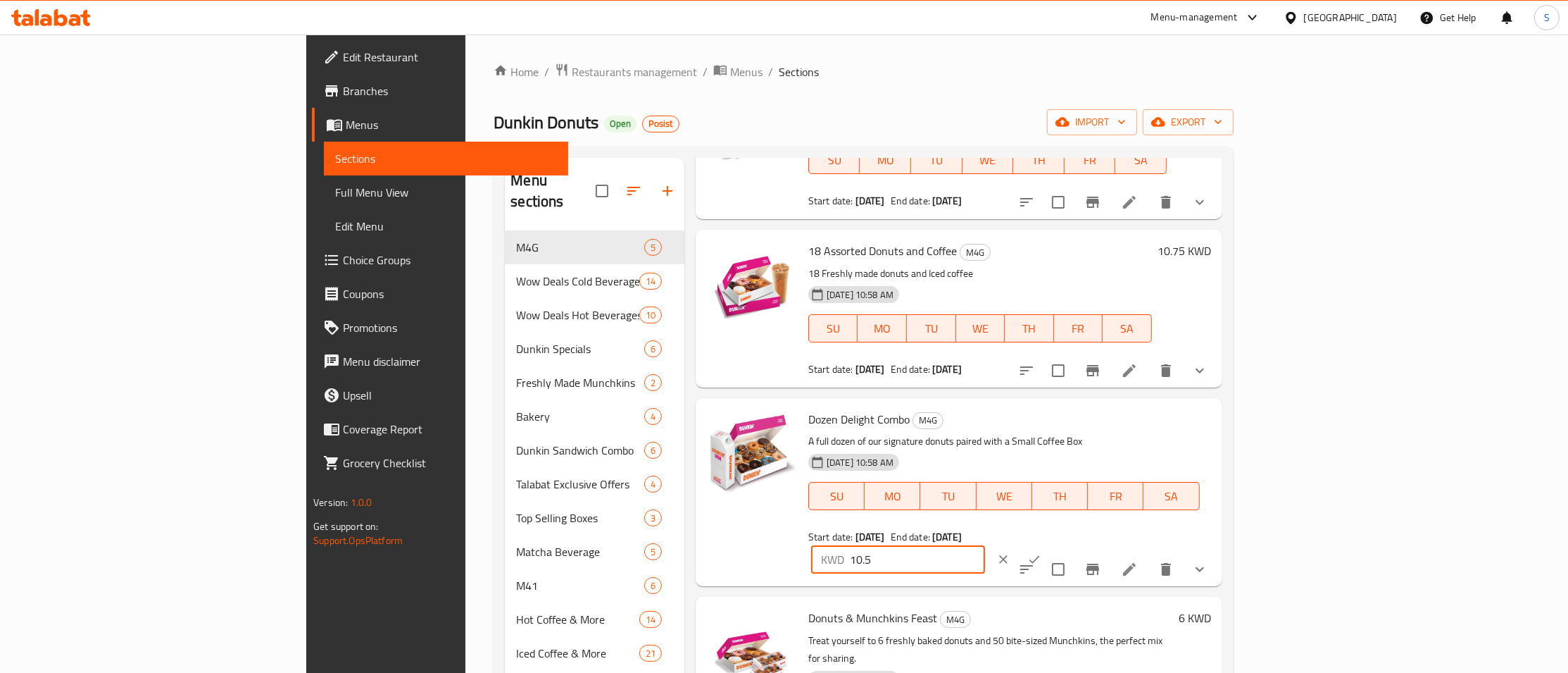
type input "10.5"
click at [1010, 552] on icon "clear" at bounding box center [1003, 560] width 14 height 14
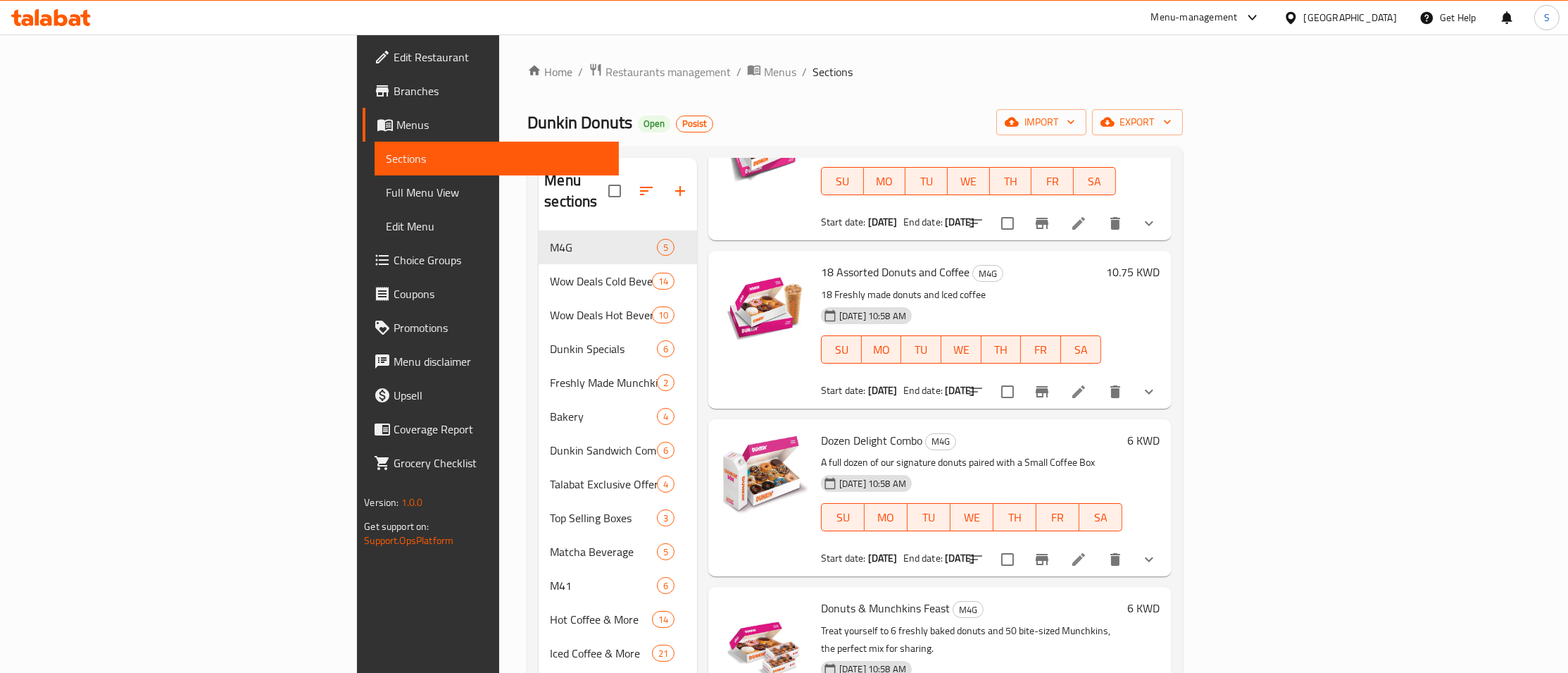
scroll to position [0, 0]
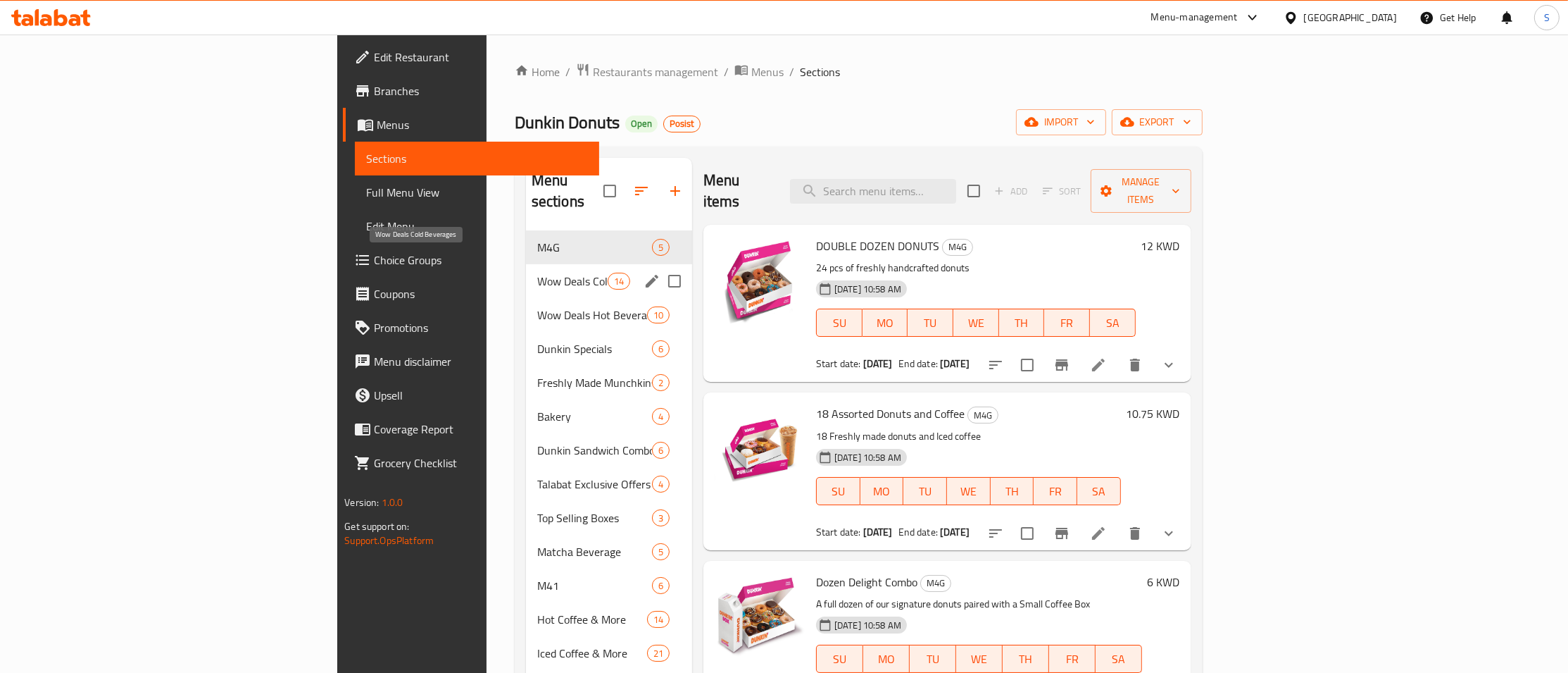
click at [537, 272] on span "Wow Deals Cold Beverages" at bounding box center [572, 280] width 70 height 17
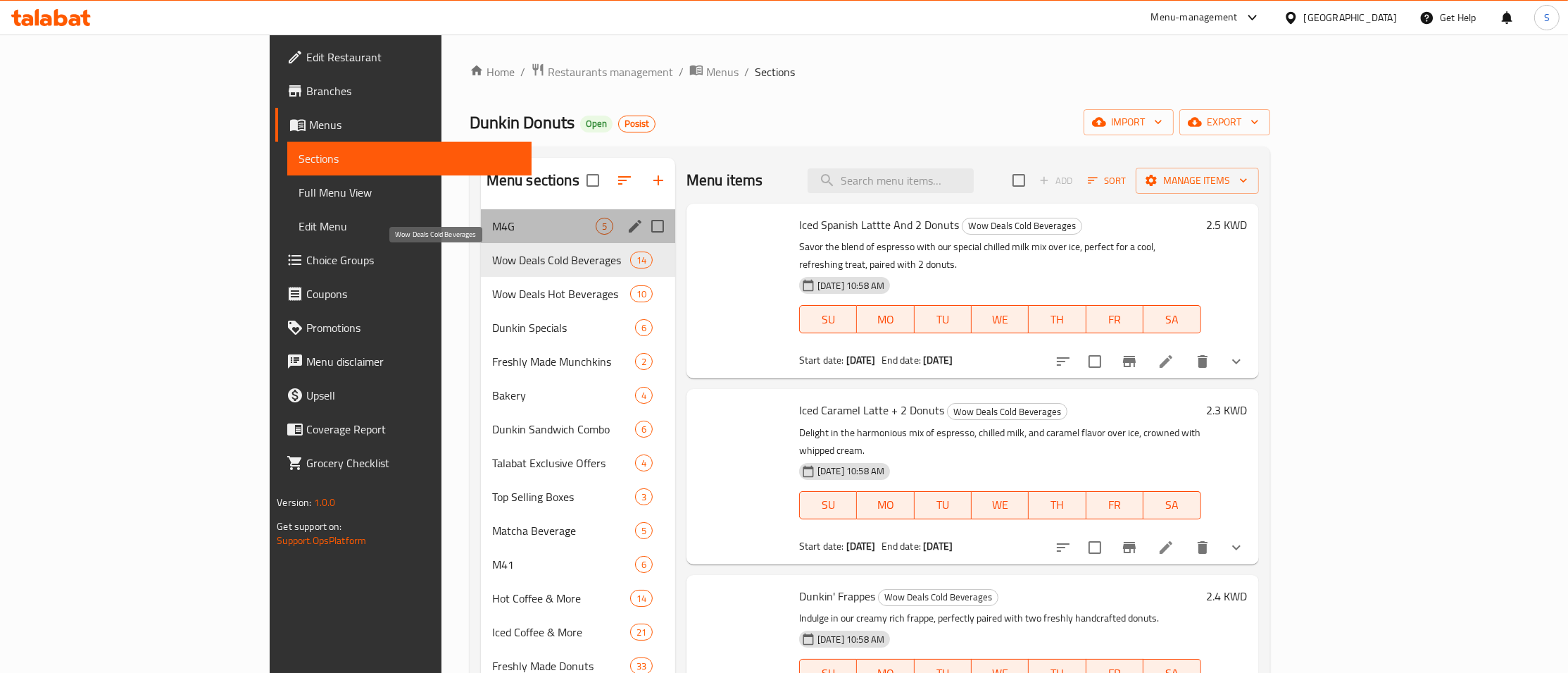
click at [492, 220] on span "M4G" at bounding box center [543, 226] width 104 height 17
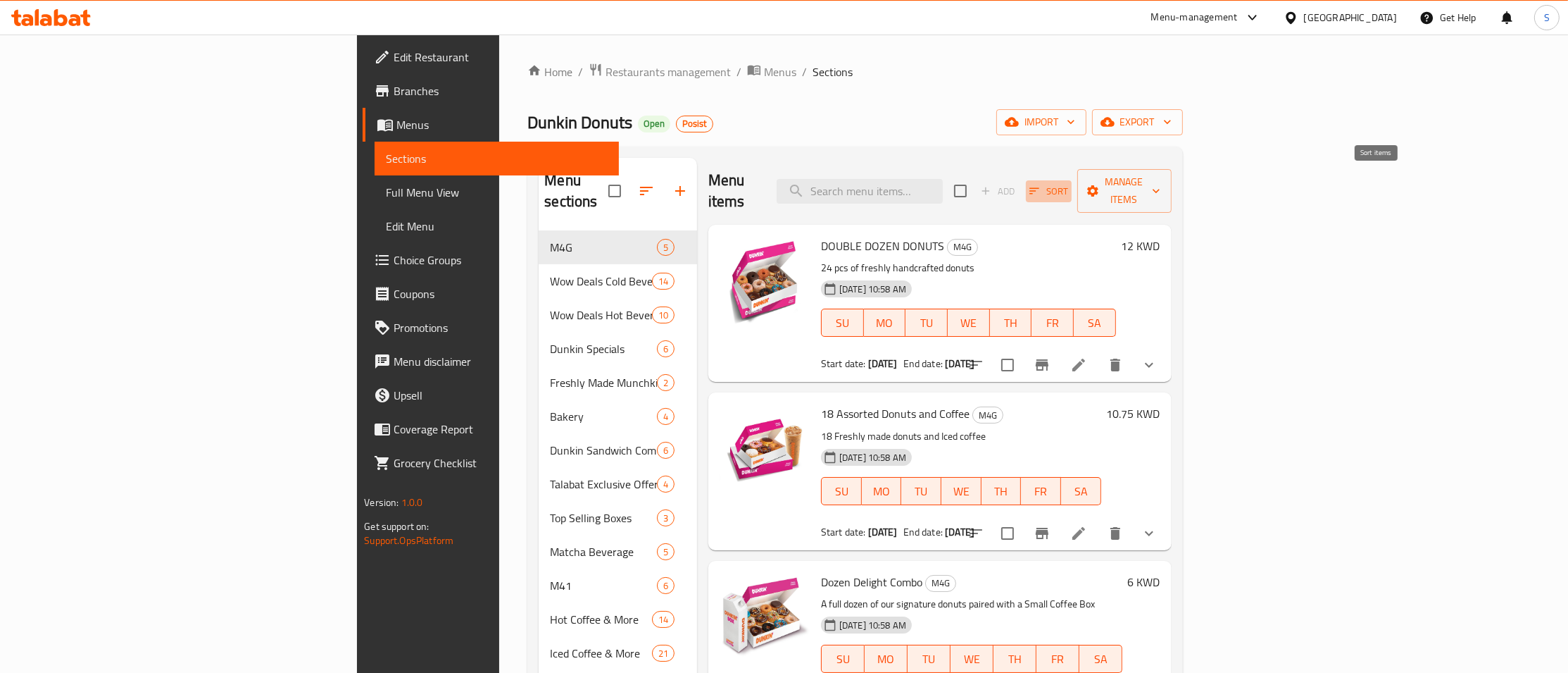
click at [1068, 184] on span "Sort" at bounding box center [1049, 192] width 39 height 16
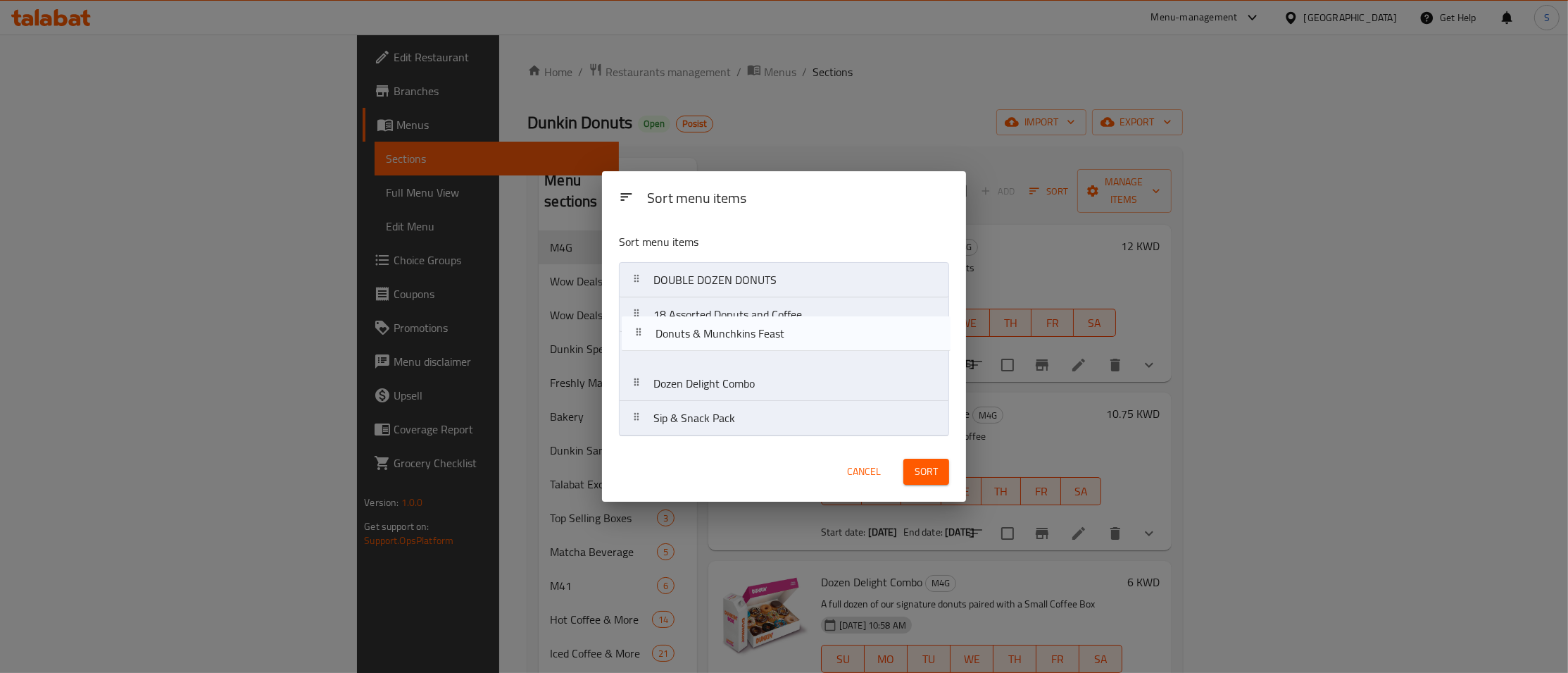
drag, startPoint x: 773, startPoint y: 398, endPoint x: 775, endPoint y: 343, distance: 55.0
click at [775, 343] on nav "DOUBLE DOZEN DONUTS 18 Assorted Donuts and Coffee Dozen Delight Combo Donuts & …" at bounding box center [784, 349] width 331 height 174
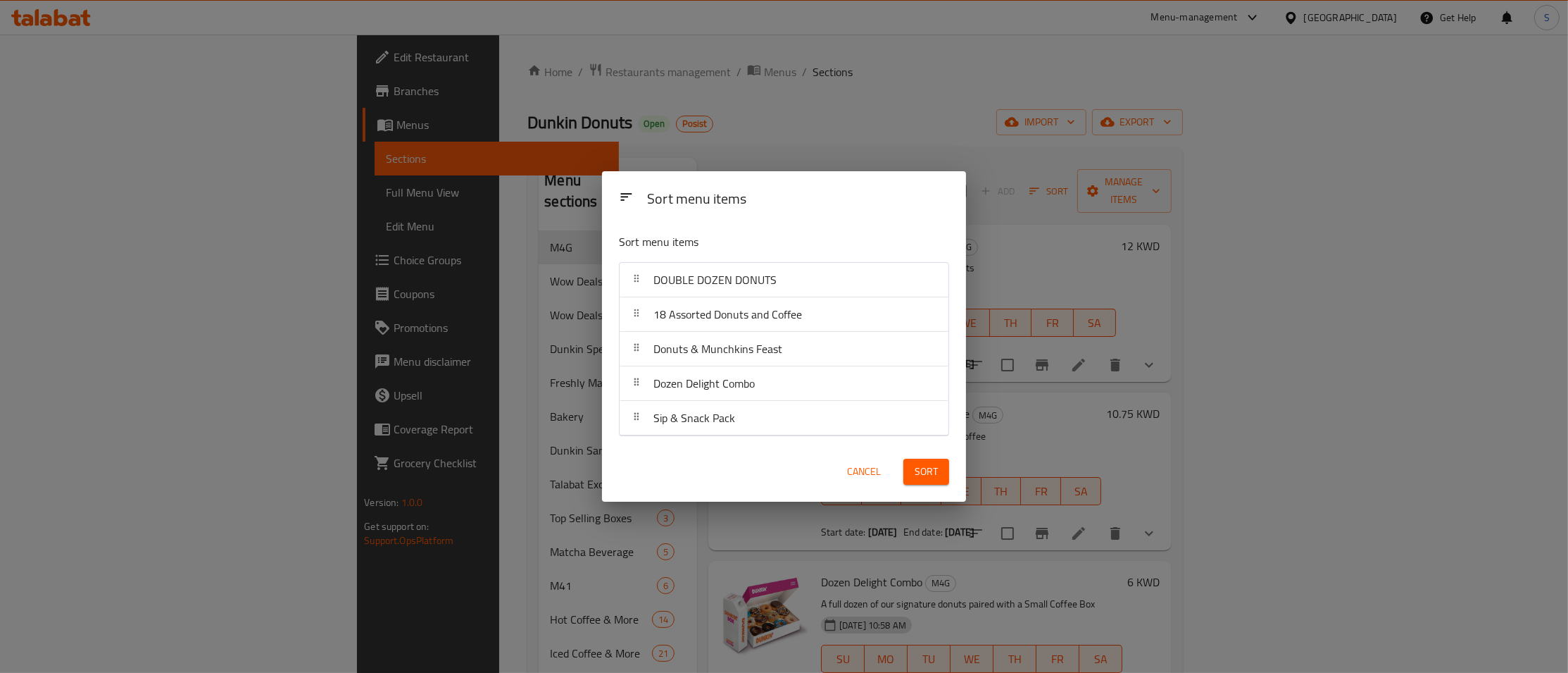
click at [924, 473] on span "Sort" at bounding box center [926, 472] width 23 height 18
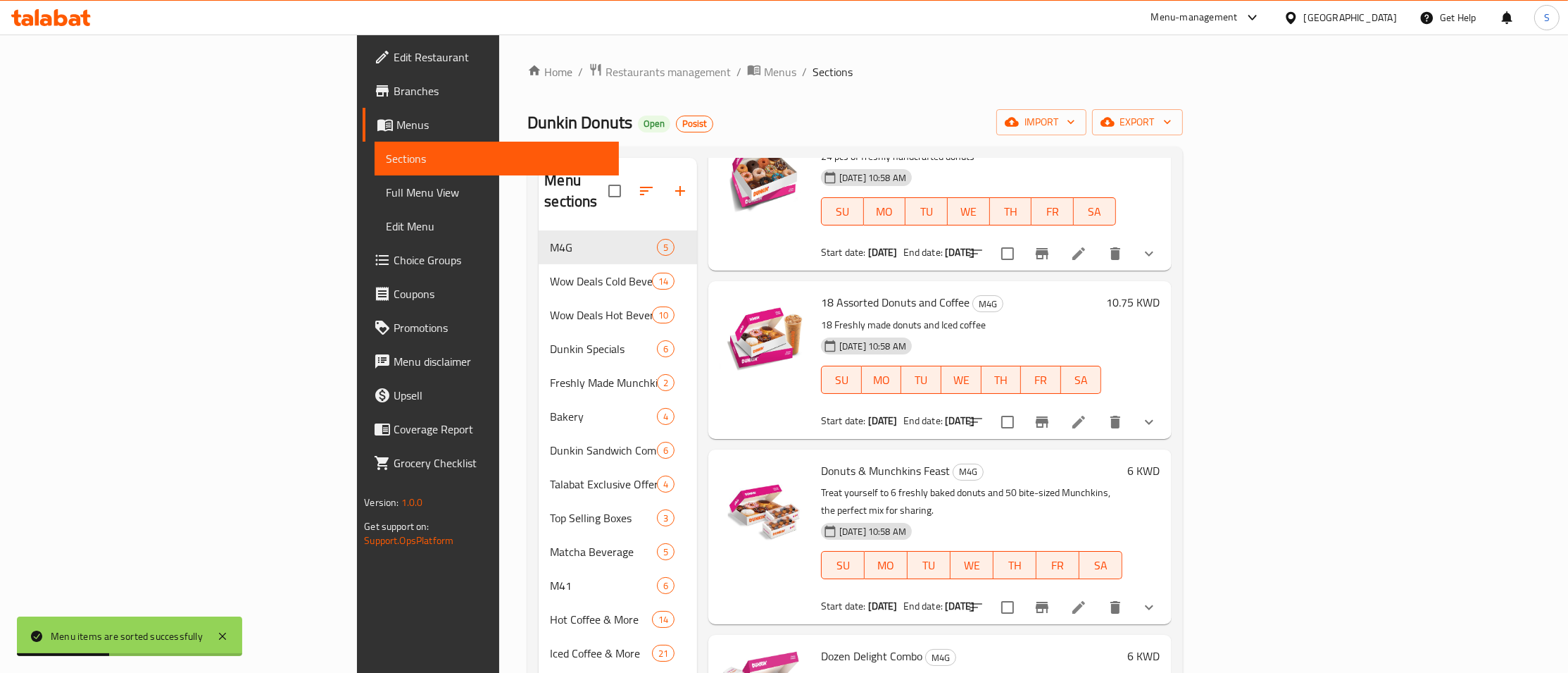
scroll to position [142, 0]
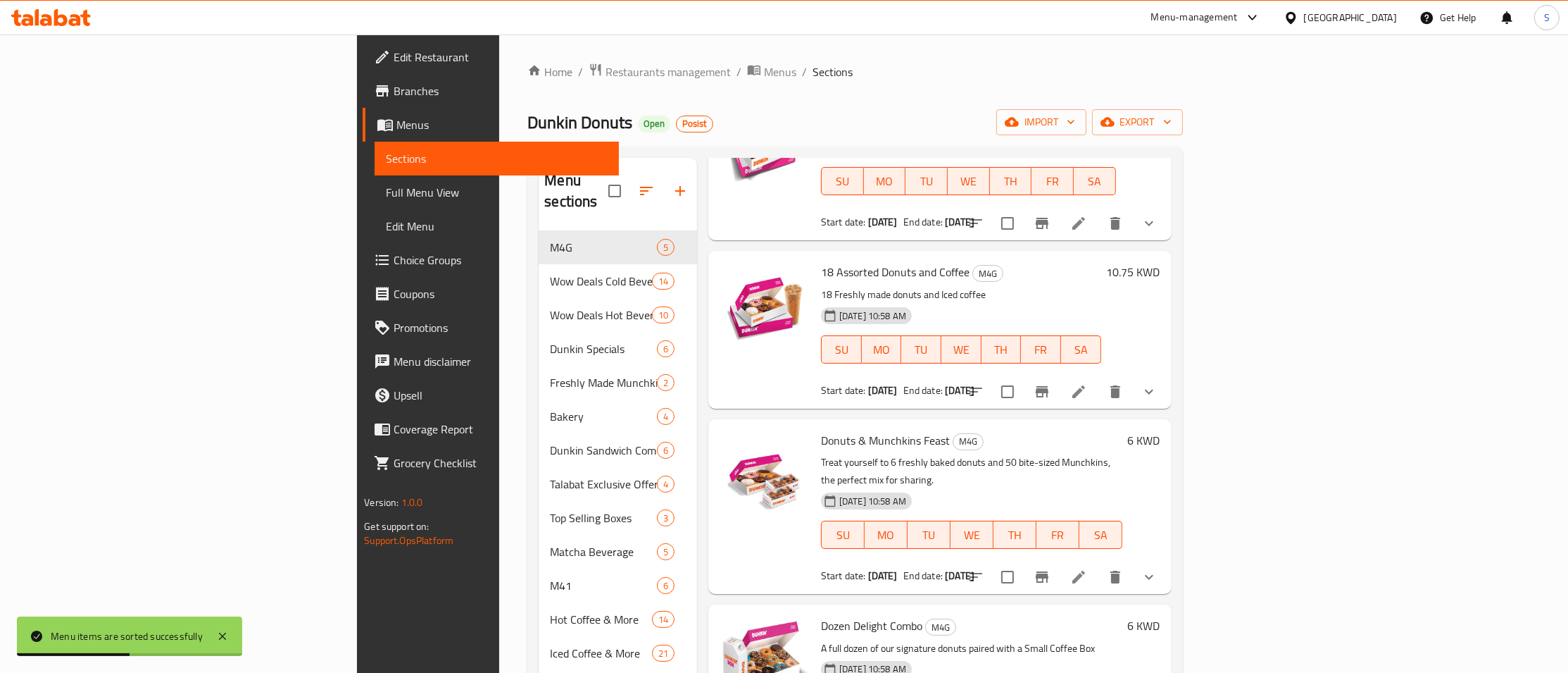
click at [1160, 430] on h6 "6 KWD" at bounding box center [1144, 440] width 33 height 20
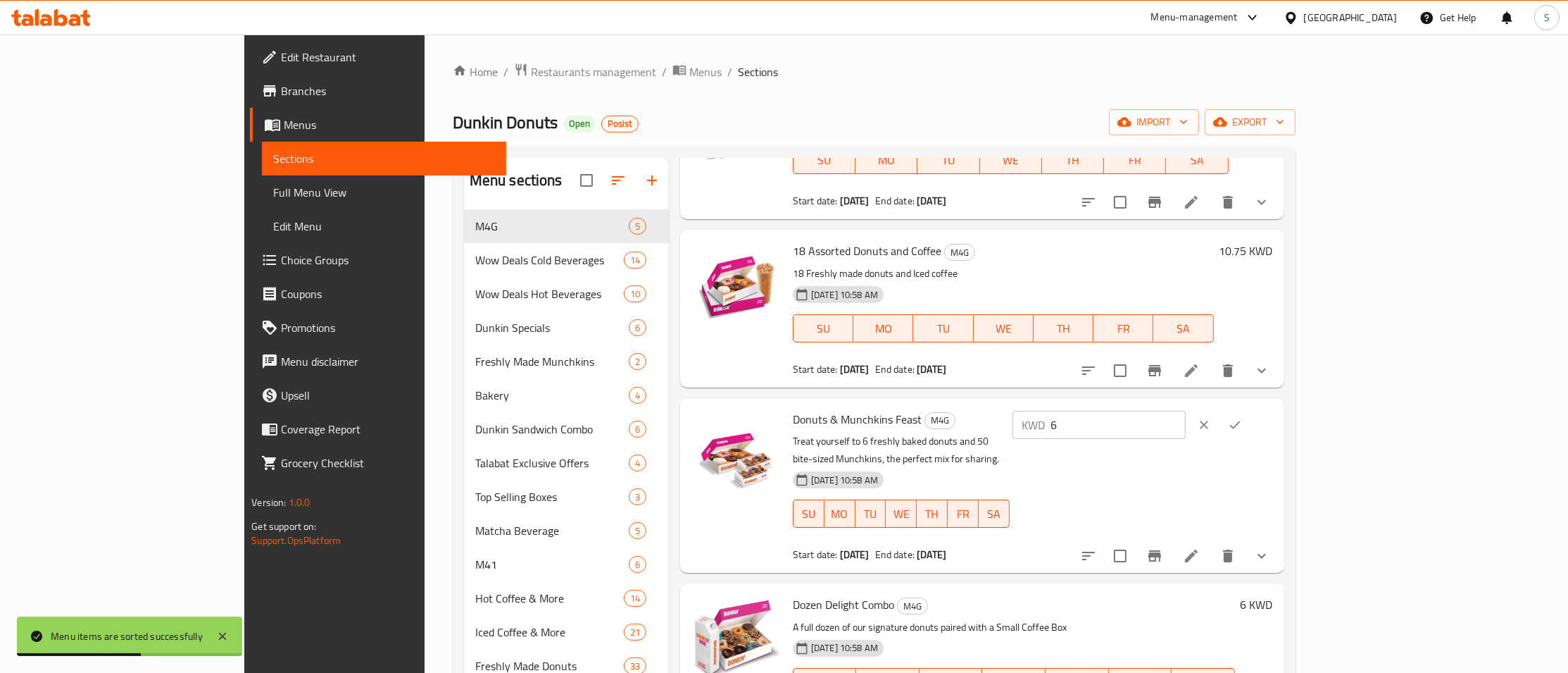
drag, startPoint x: 1334, startPoint y: 428, endPoint x: 1227, endPoint y: 445, distance: 108.3
click at [1187, 439] on input "6" at bounding box center [1119, 425] width 136 height 28
paste input "10.5"
type input "10.5"
click at [1251, 423] on button "ok" at bounding box center [1235, 425] width 31 height 31
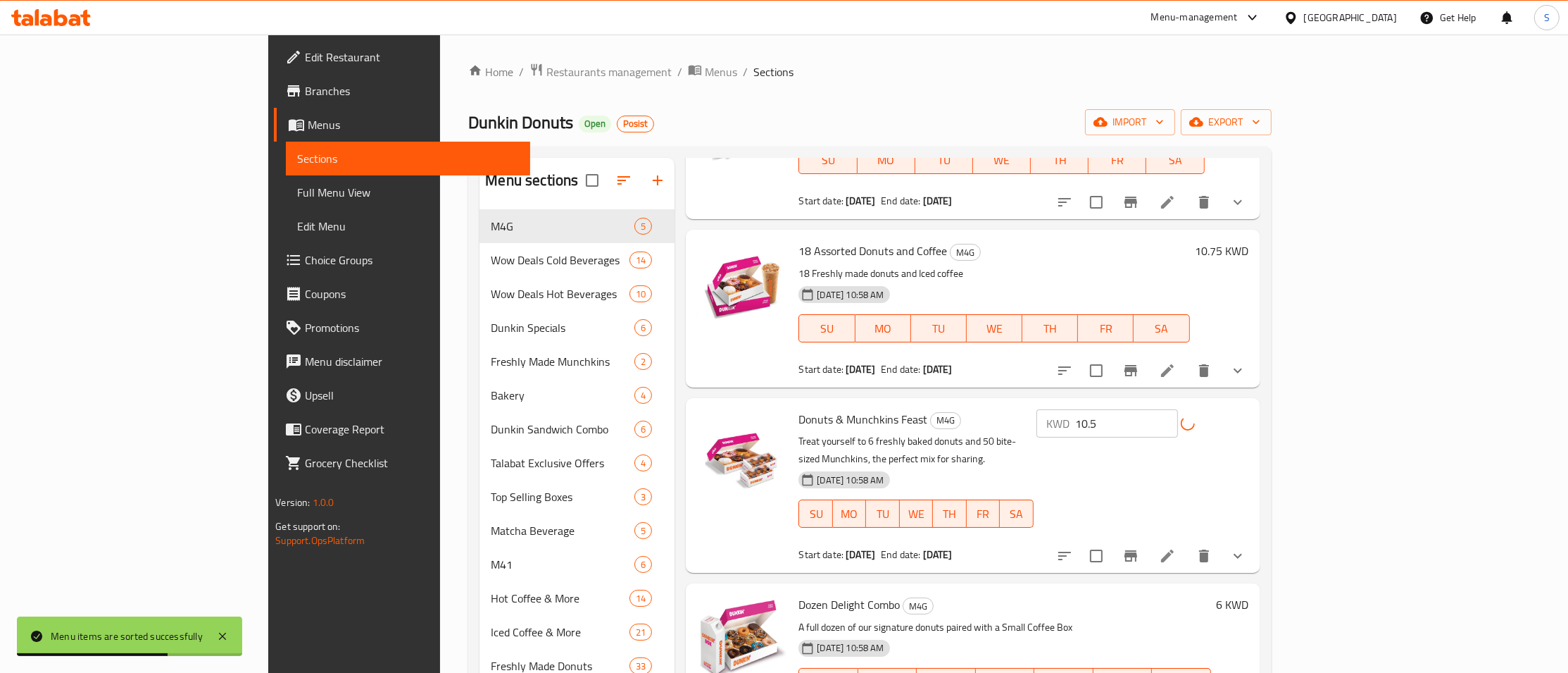
scroll to position [0, 0]
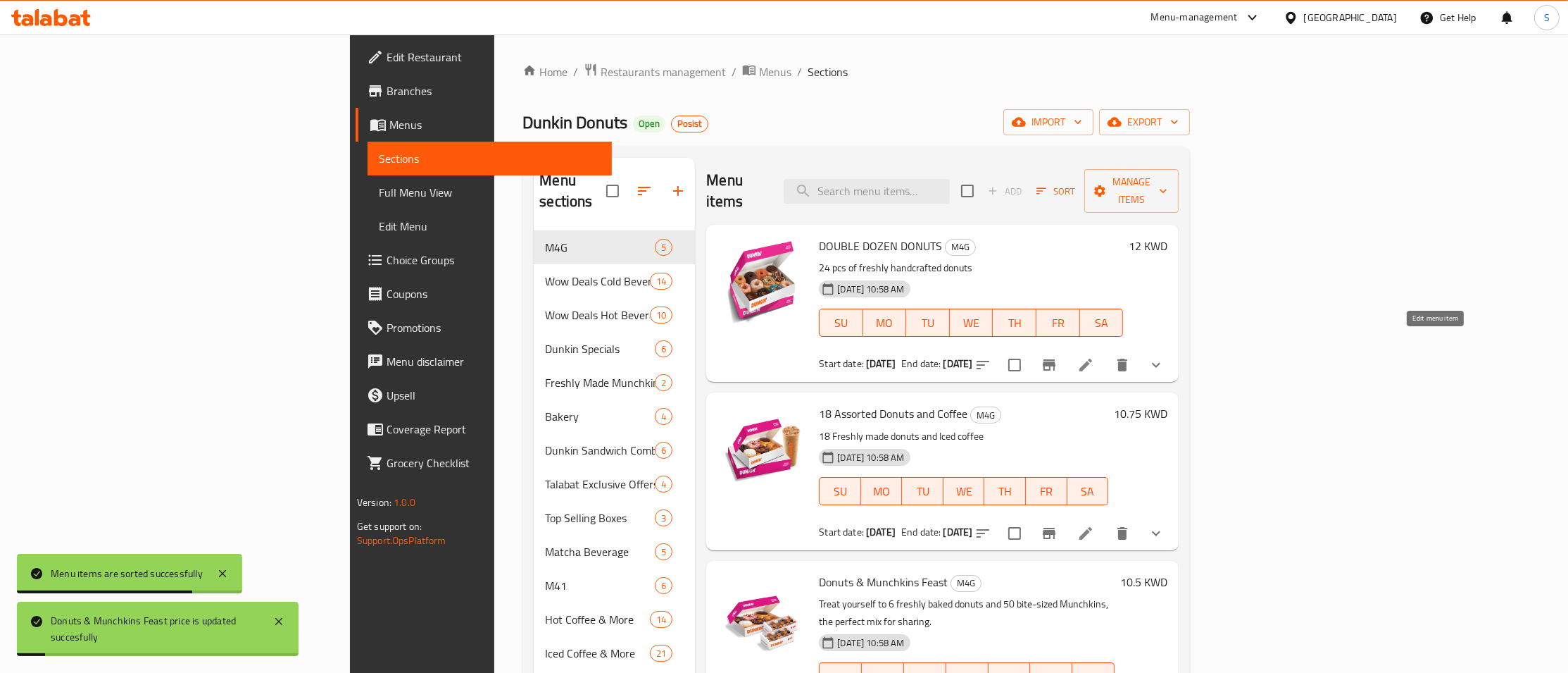
click at [1092, 358] on icon at bounding box center [1086, 364] width 12 height 12
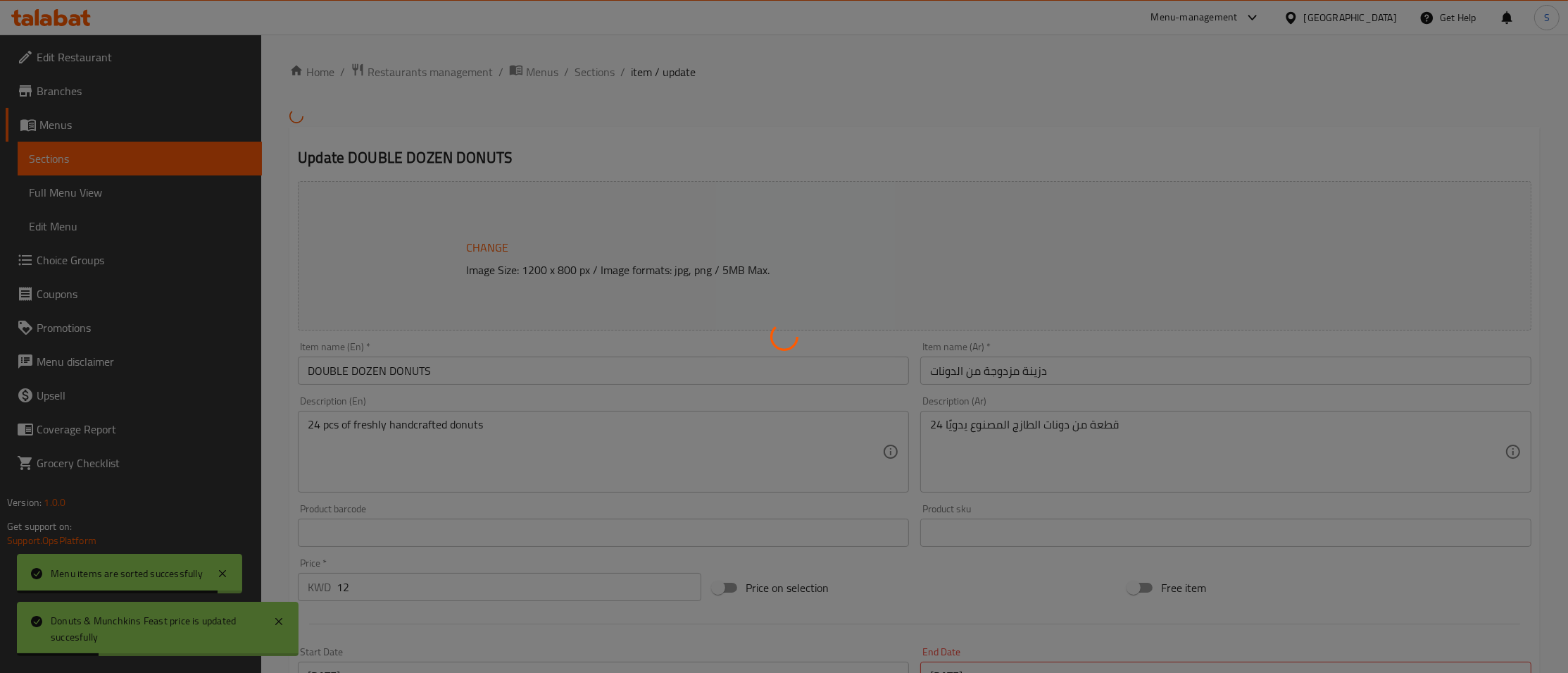
click at [601, 81] on div at bounding box center [784, 336] width 1568 height 673
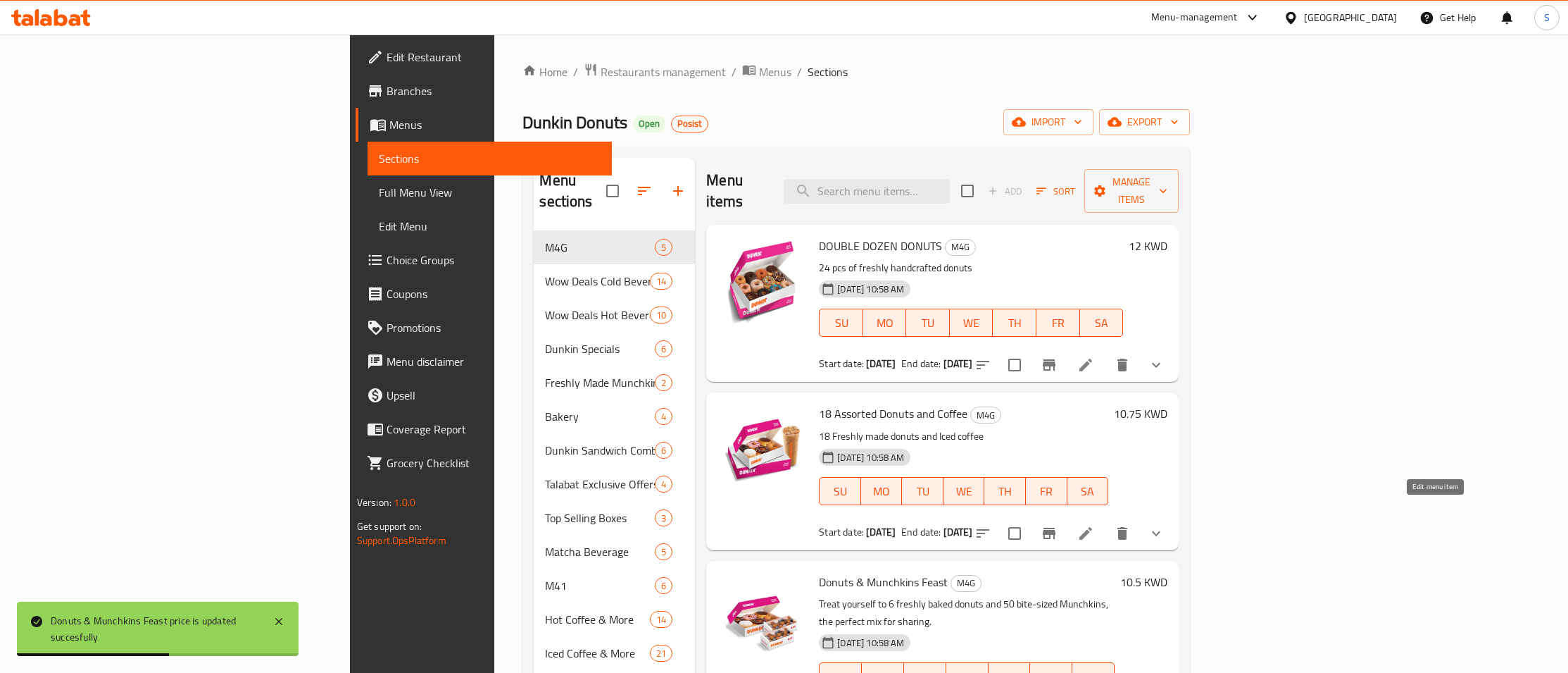
click at [1092, 527] on icon at bounding box center [1086, 533] width 12 height 12
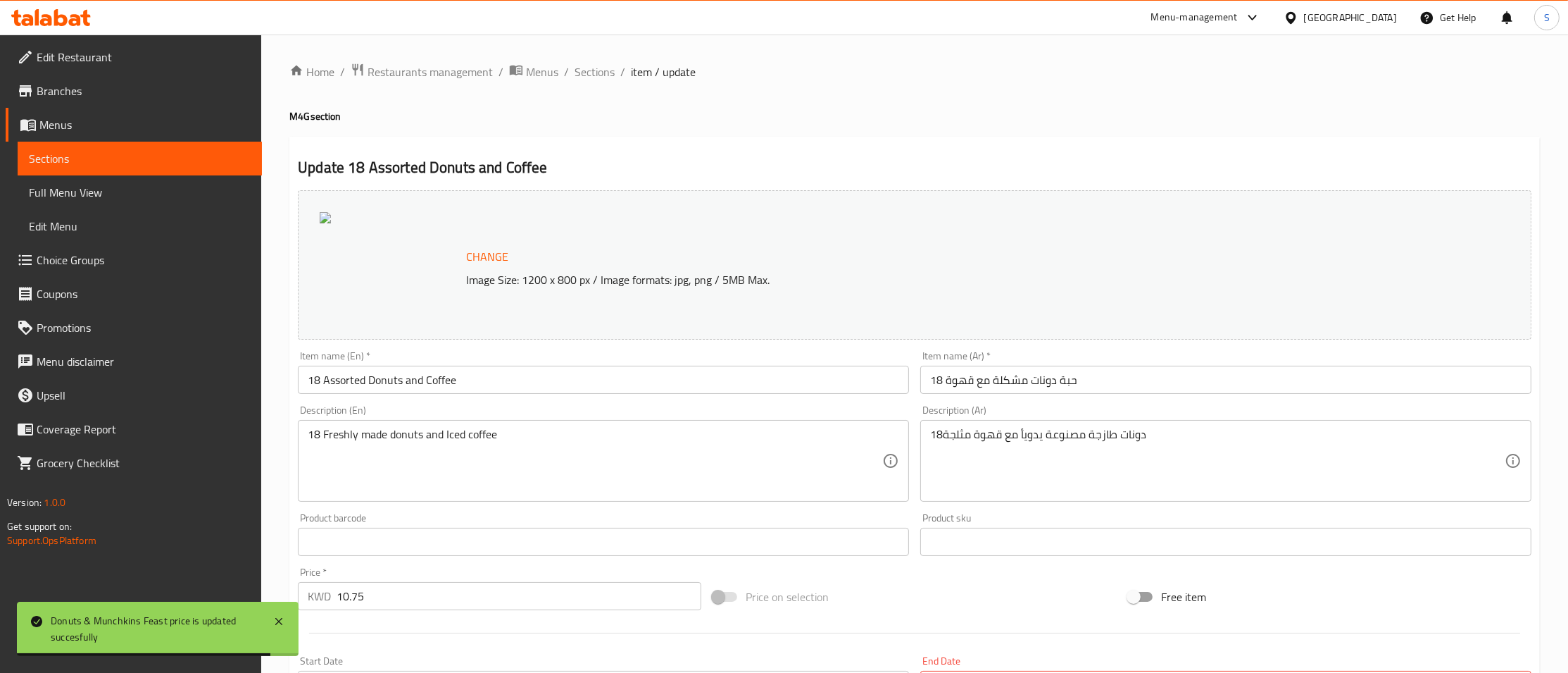
click at [570, 71] on ol "Home / Restaurants management / Menus / Sections / item / update" at bounding box center [915, 72] width 1251 height 19
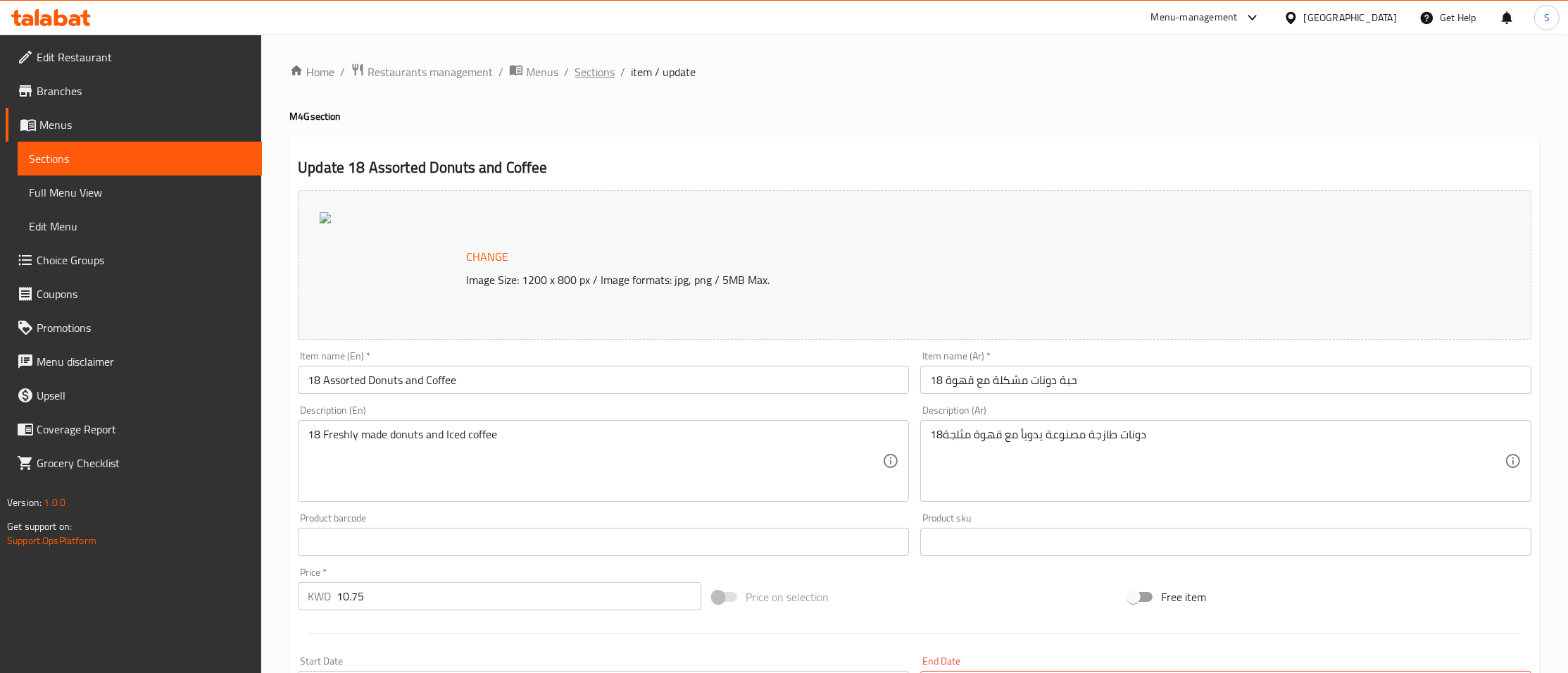
click at [590, 74] on span "Sections" at bounding box center [594, 72] width 40 height 17
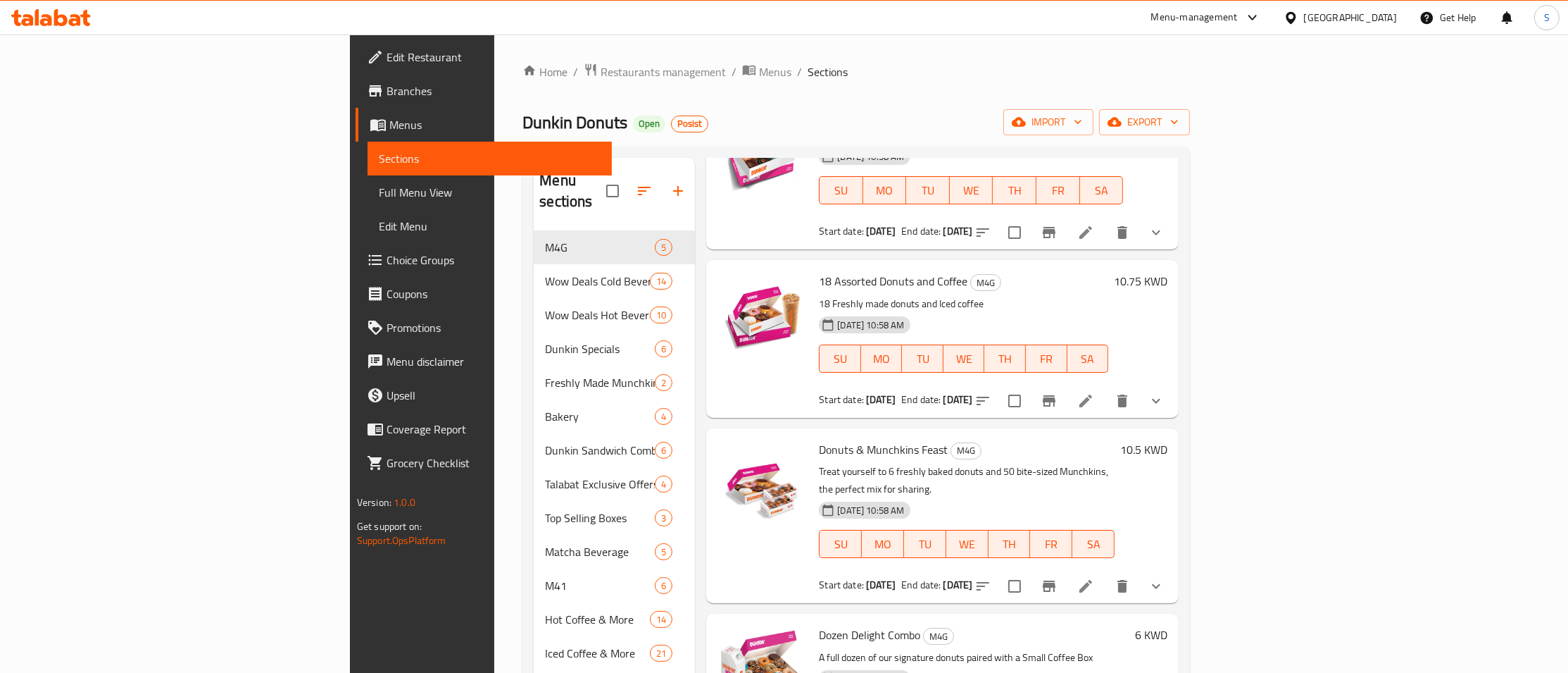
scroll to position [142, 0]
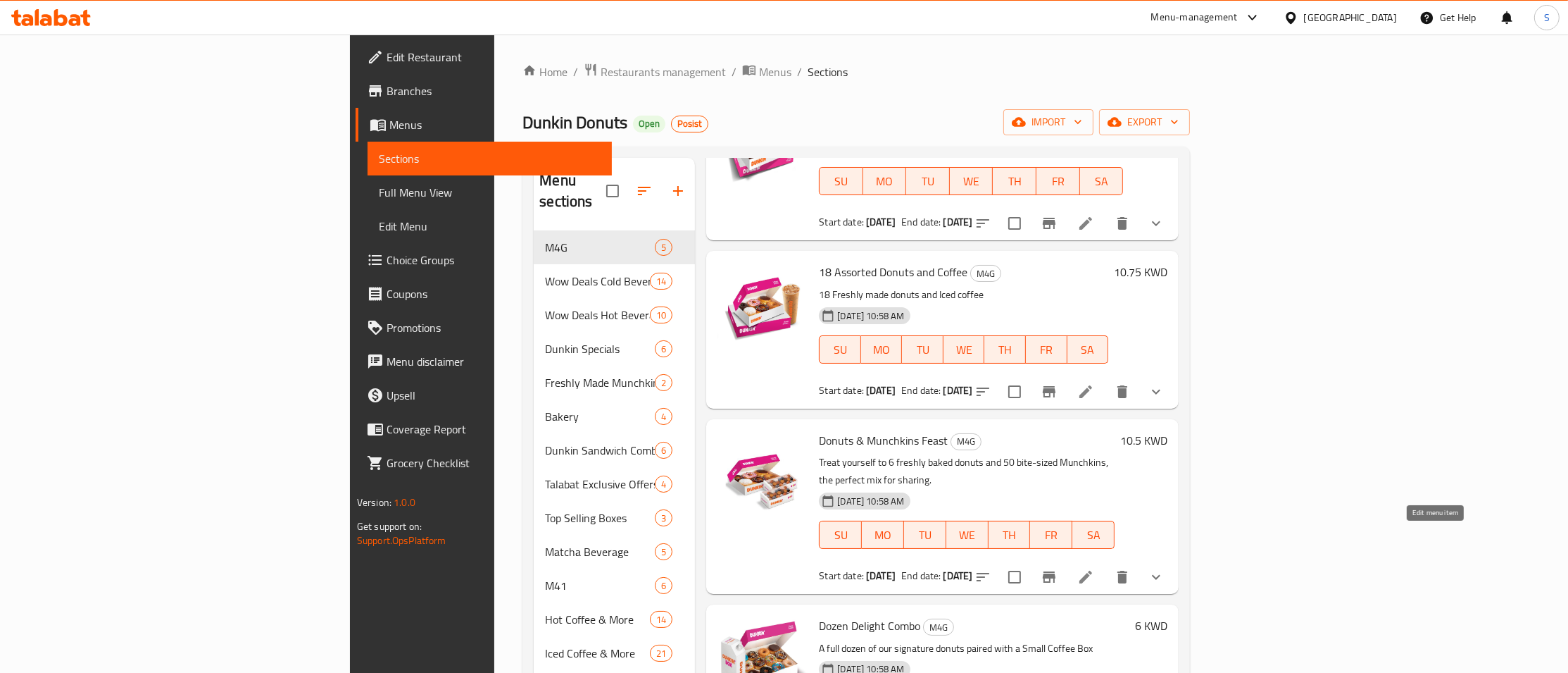
click at [1095, 568] on icon at bounding box center [1086, 576] width 17 height 17
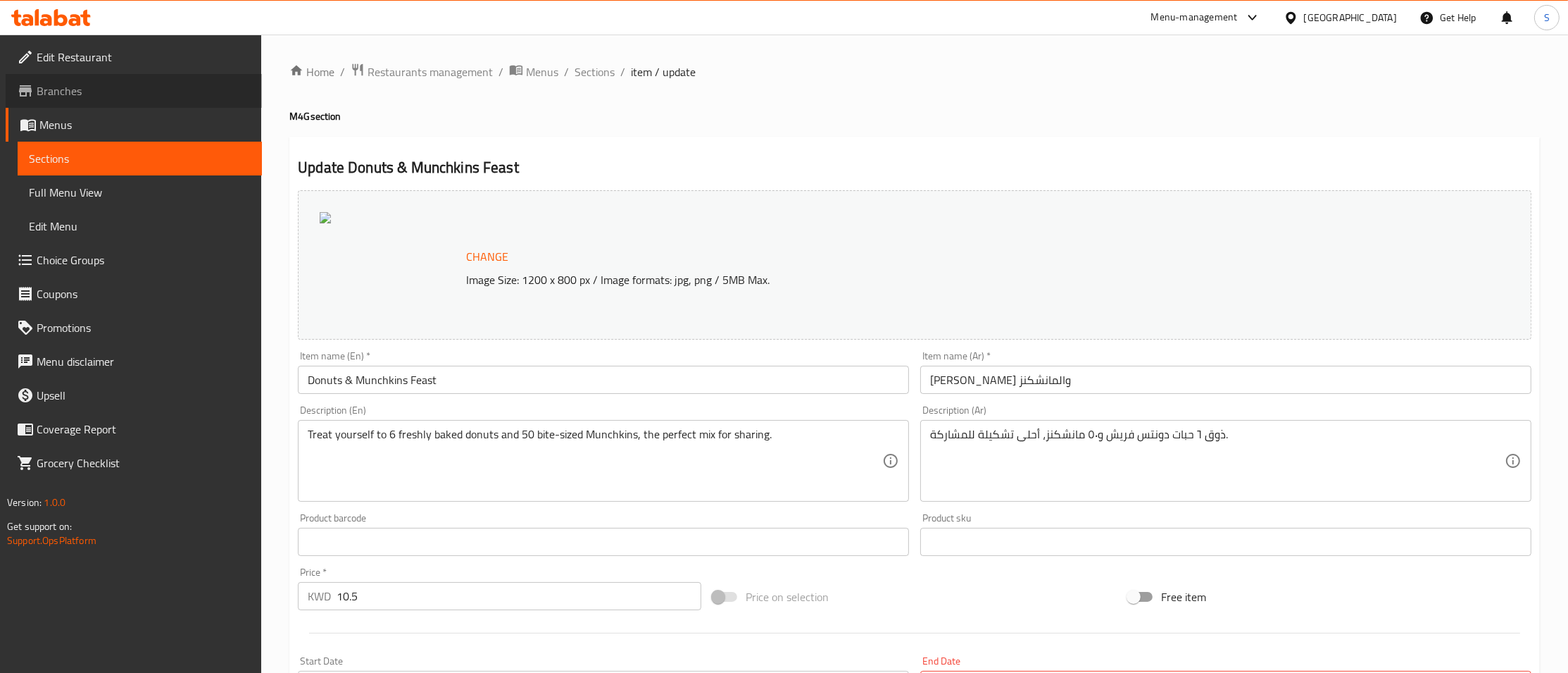
drag, startPoint x: 59, startPoint y: 98, endPoint x: 51, endPoint y: 94, distance: 8.9
click at [59, 98] on span "Branches" at bounding box center [144, 90] width 215 height 17
